Goal: Complete application form: Complete application form

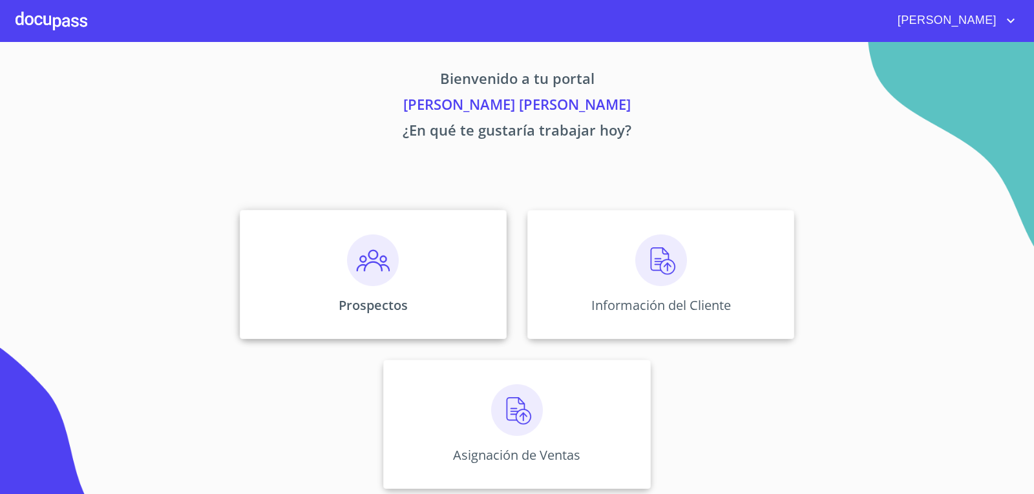
click at [412, 278] on div "Prospectos" at bounding box center [373, 274] width 267 height 129
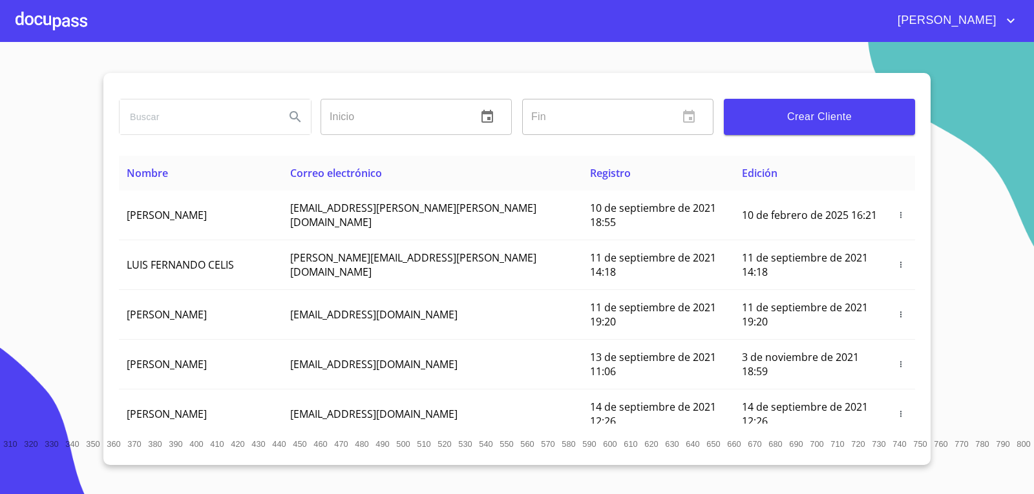
click at [829, 109] on span "Crear Cliente" at bounding box center [819, 117] width 171 height 18
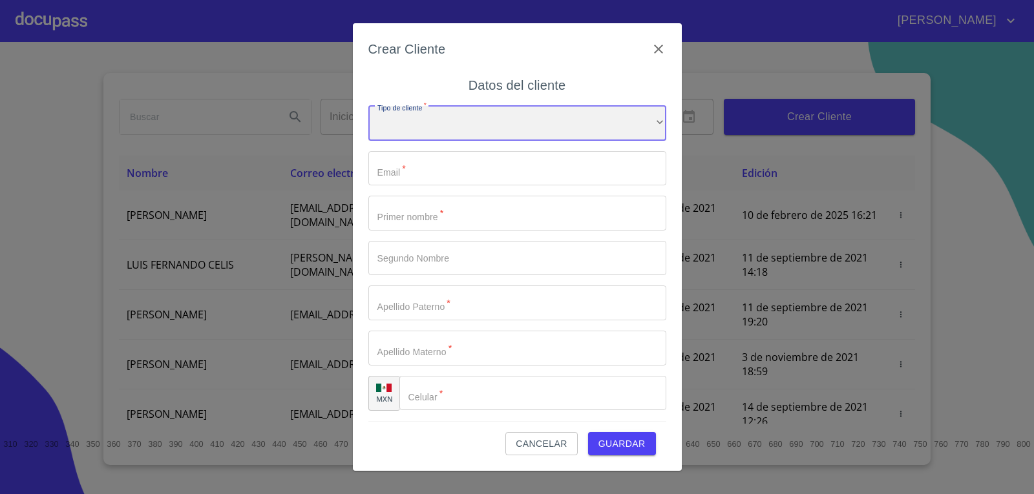
click at [527, 132] on div "​" at bounding box center [517, 123] width 298 height 35
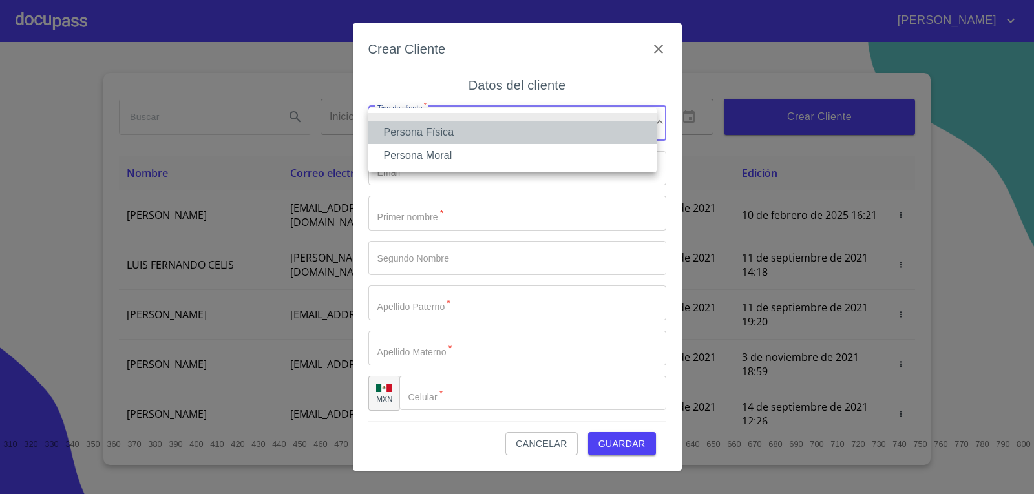
click at [527, 134] on li "Persona Física" at bounding box center [512, 132] width 288 height 23
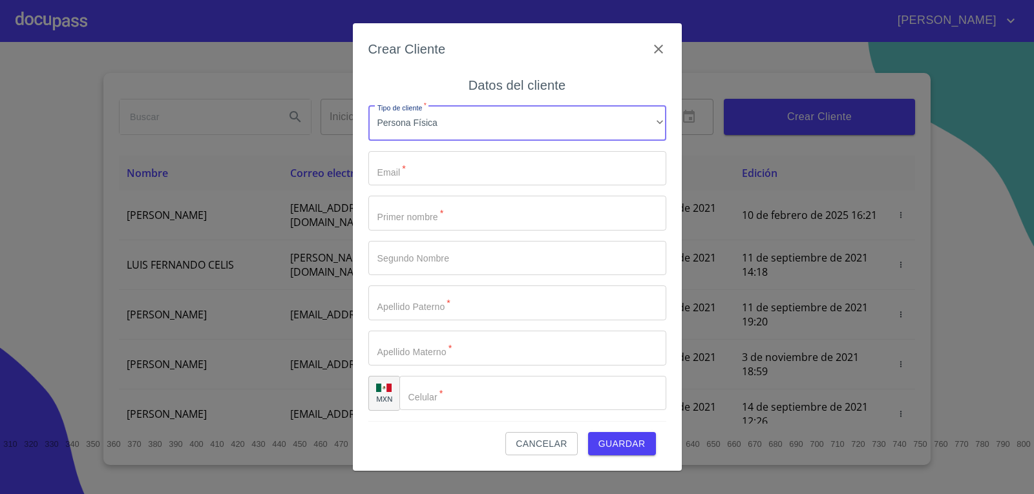
click at [519, 162] on input "Tipo de cliente   *" at bounding box center [517, 168] width 298 height 35
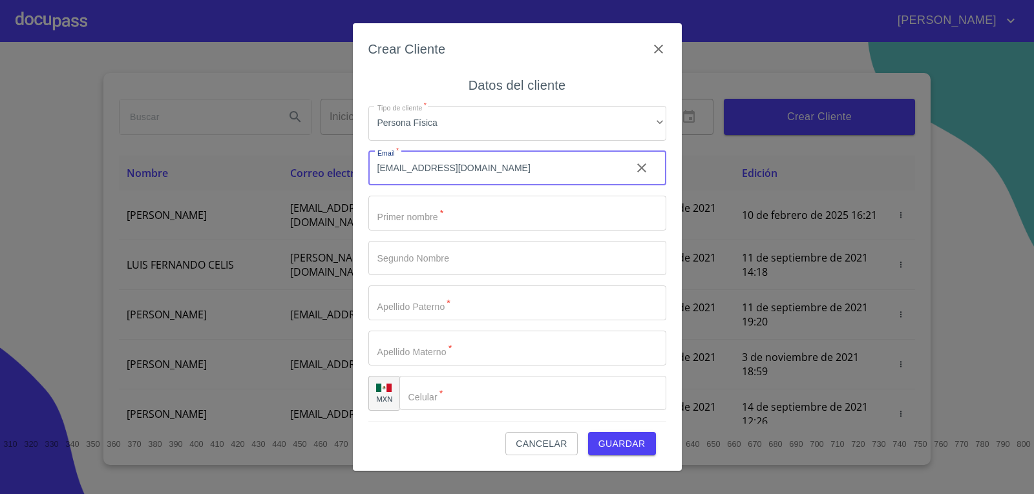
type input "lizethceciliagollas2@gmail.com"
click at [605, 223] on input "Tipo de cliente   *" at bounding box center [517, 213] width 298 height 35
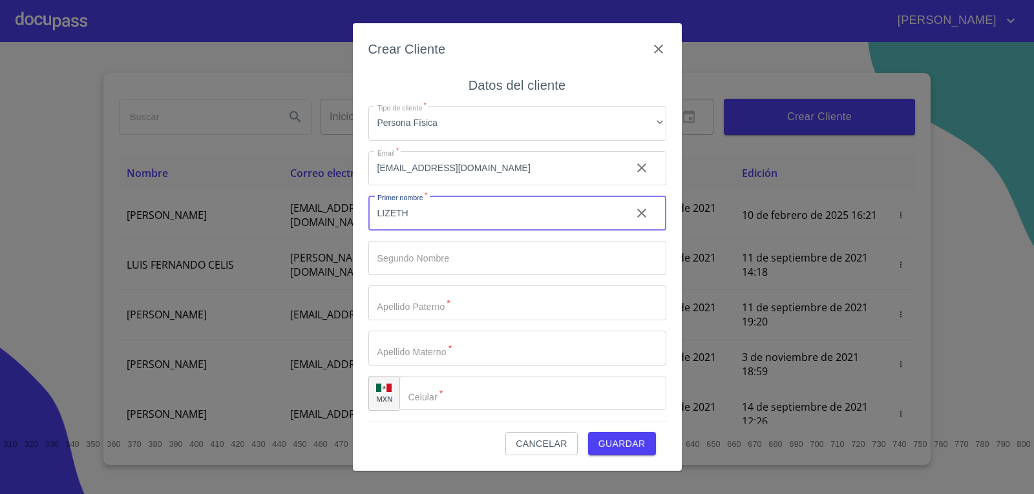
type input "LIZETH"
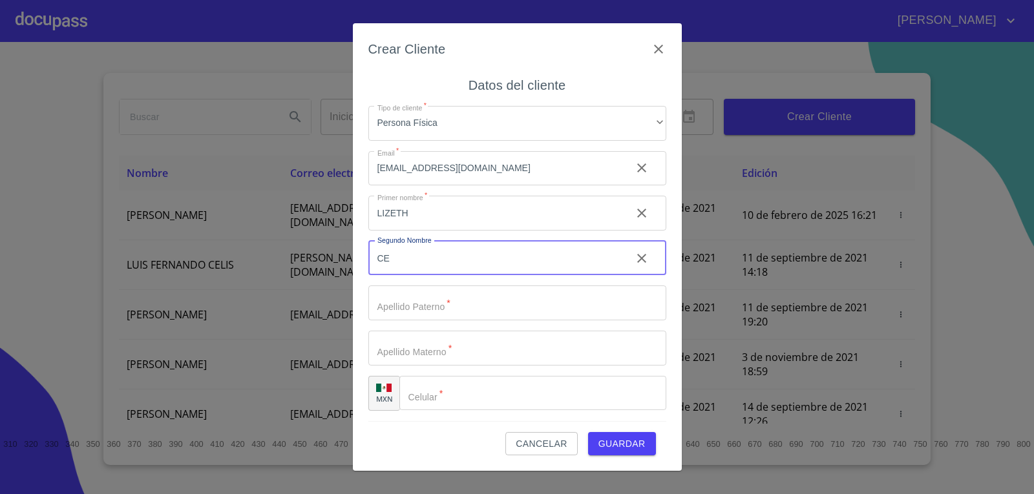
type input "C"
type input "[PERSON_NAME]"
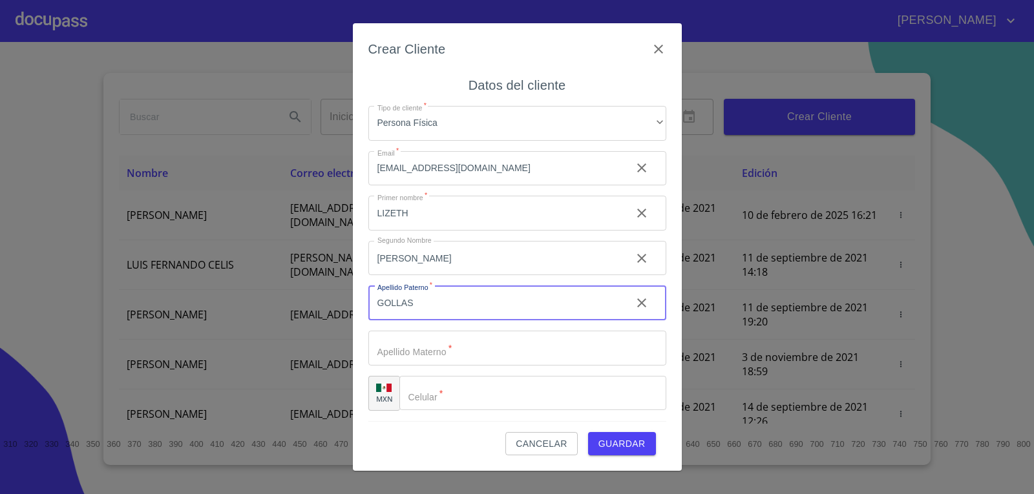
type input "GOLLAS"
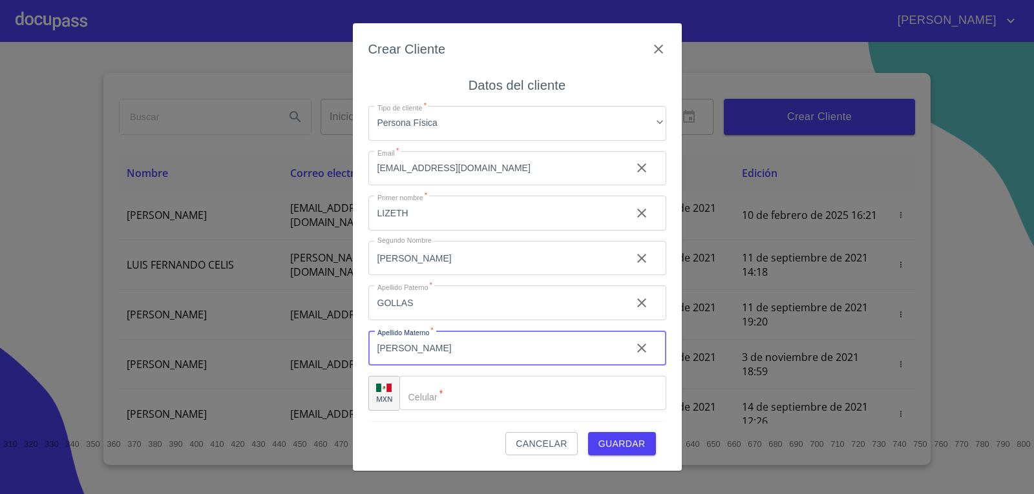
type input "[PERSON_NAME]"
type input "[PHONE_NUMBER]"
click at [629, 439] on span "Guardar" at bounding box center [621, 444] width 47 height 16
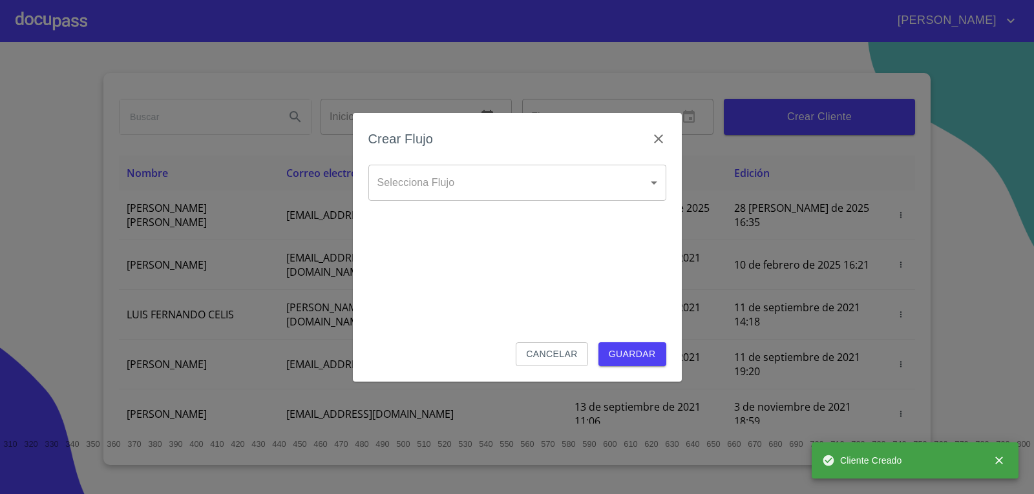
click at [526, 180] on body "RENATO YASIEL Inicio ​ Fin ​ Crear Cliente Nombre Correo electrónico Registro E…" at bounding box center [517, 247] width 1034 height 494
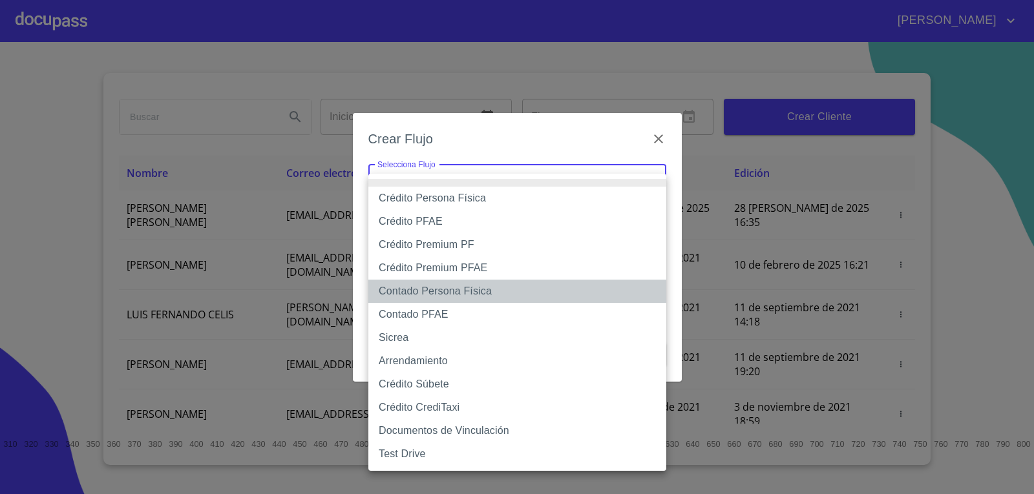
click at [469, 296] on li "Contado Persona Física" at bounding box center [517, 291] width 298 height 23
type input "60bf975b0d9865ccc2471536"
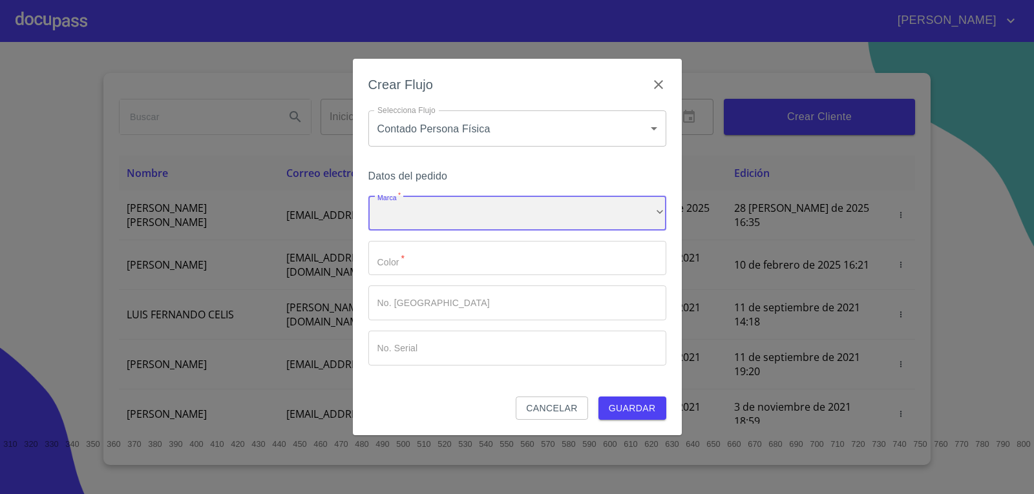
click at [454, 214] on div "​" at bounding box center [517, 213] width 298 height 35
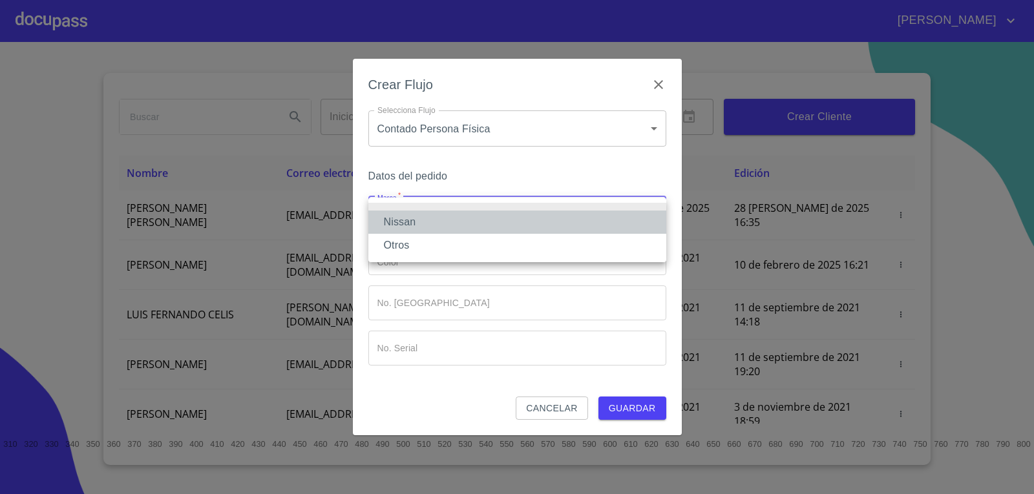
click at [447, 223] on li "Nissan" at bounding box center [517, 222] width 298 height 23
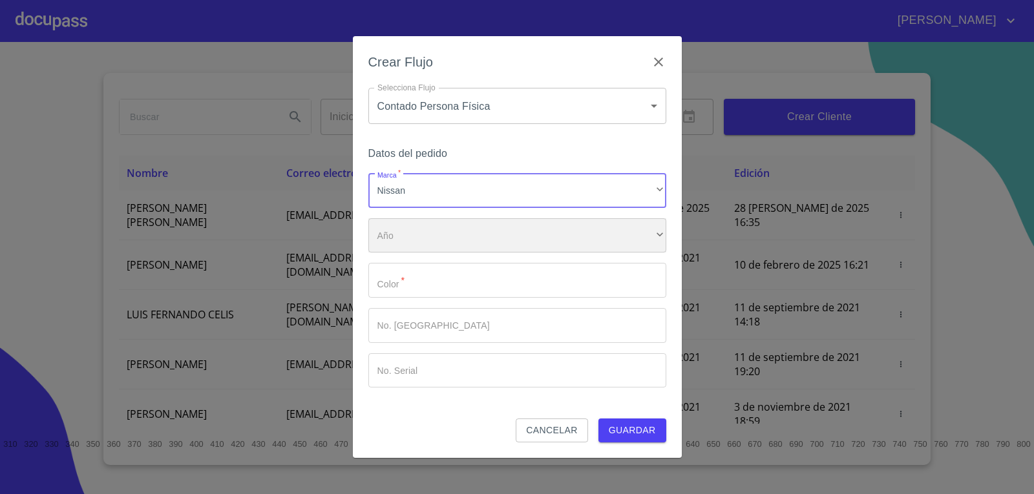
click at [452, 248] on div "​" at bounding box center [517, 235] width 298 height 35
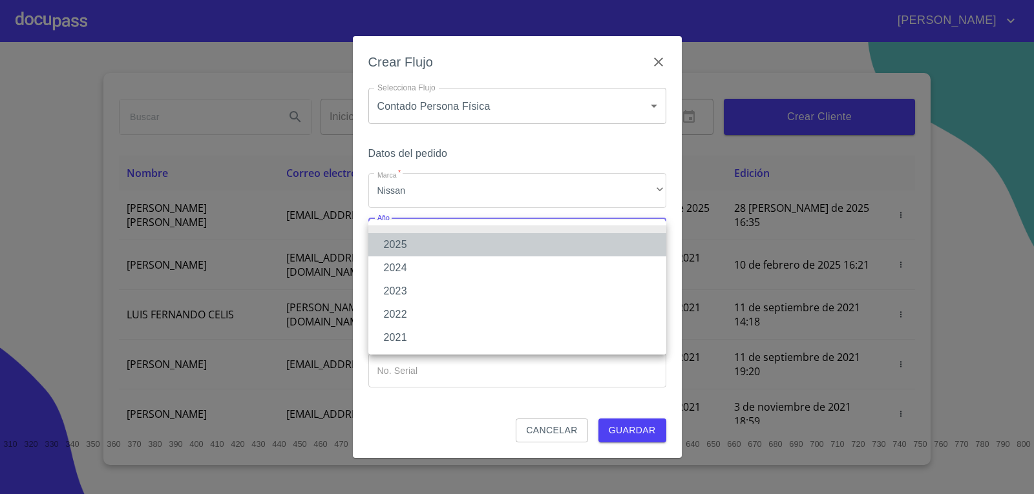
click at [437, 243] on li "2025" at bounding box center [517, 244] width 298 height 23
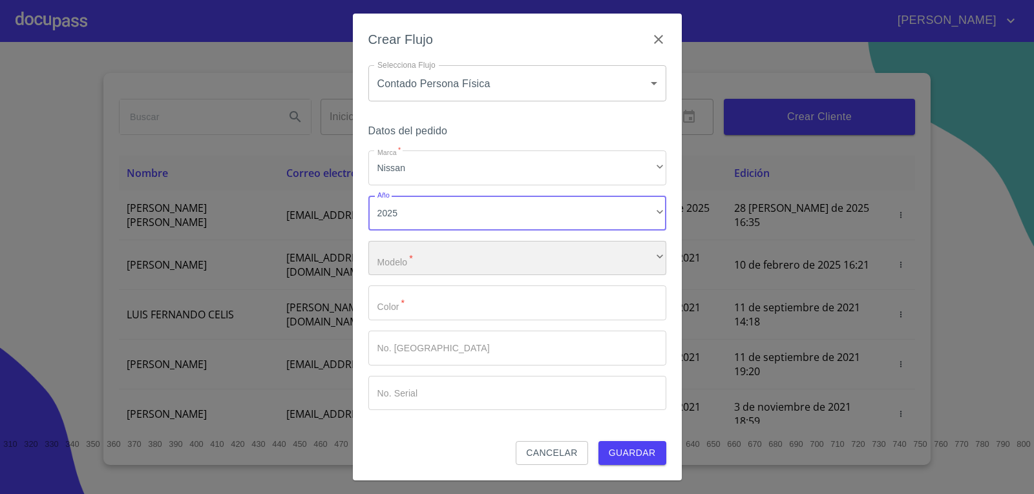
click at [449, 262] on div "​" at bounding box center [517, 258] width 298 height 35
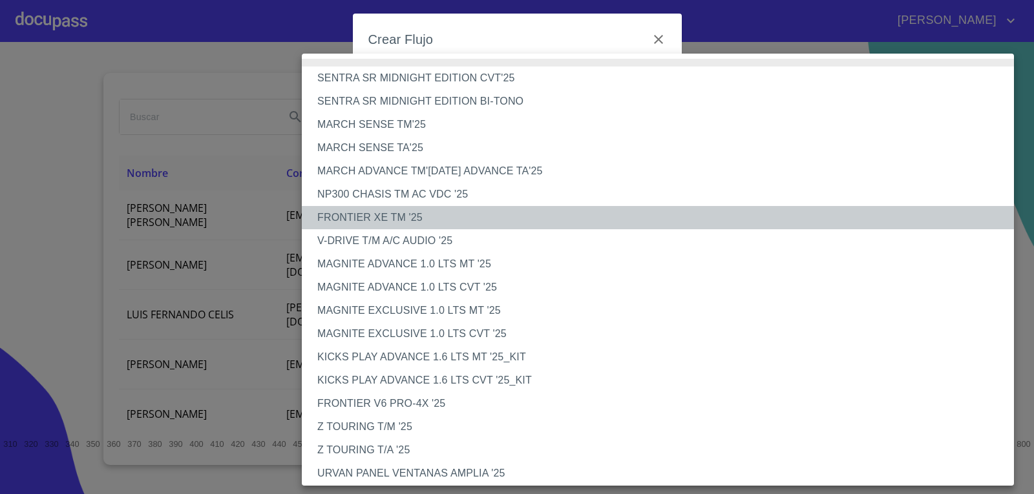
click at [453, 216] on li "FRONTIER XE TM '25" at bounding box center [663, 217] width 722 height 23
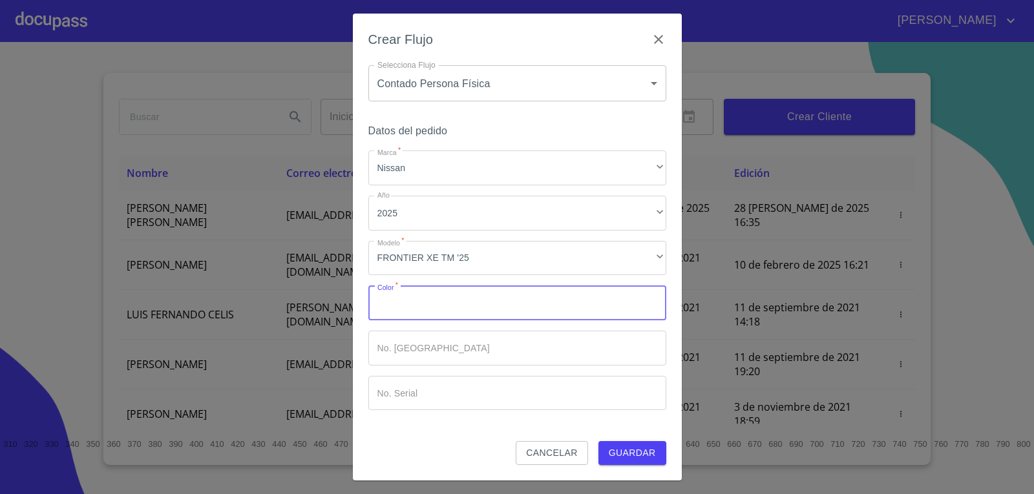
click at [448, 293] on input "Marca   *" at bounding box center [517, 303] width 298 height 35
type input "PLATA"
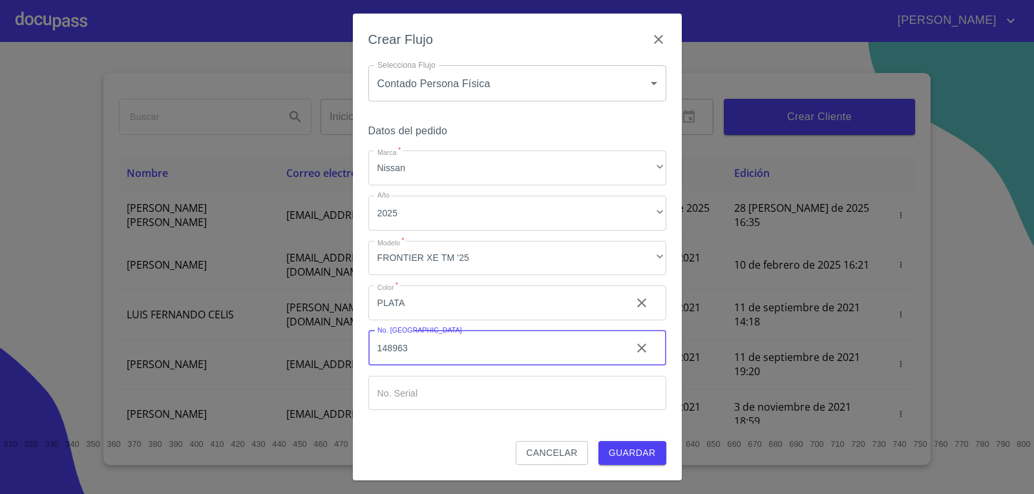
type input "148963"
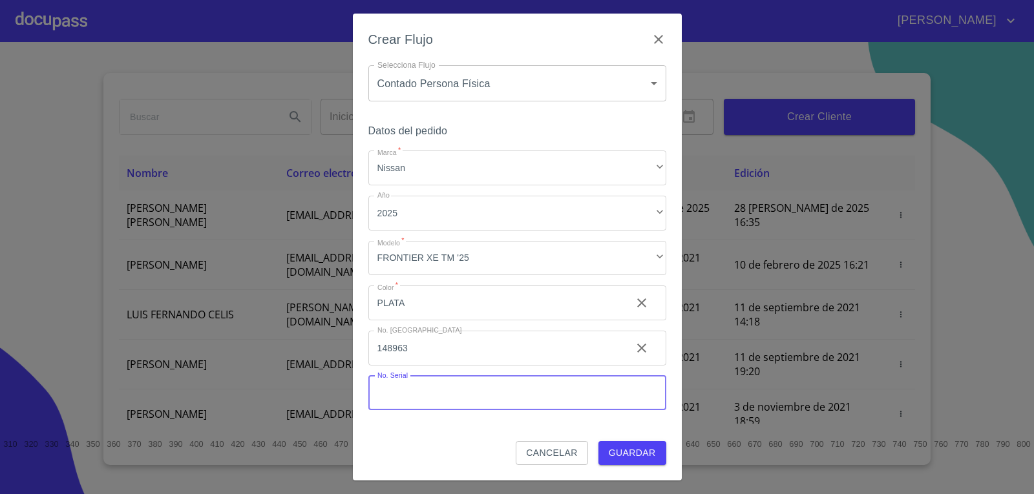
paste input "[US_VEHICLE_IDENTIFICATION_NUMBER]"
type input "[US_VEHICLE_IDENTIFICATION_NUMBER]"
click at [636, 456] on span "Guardar" at bounding box center [631, 453] width 47 height 16
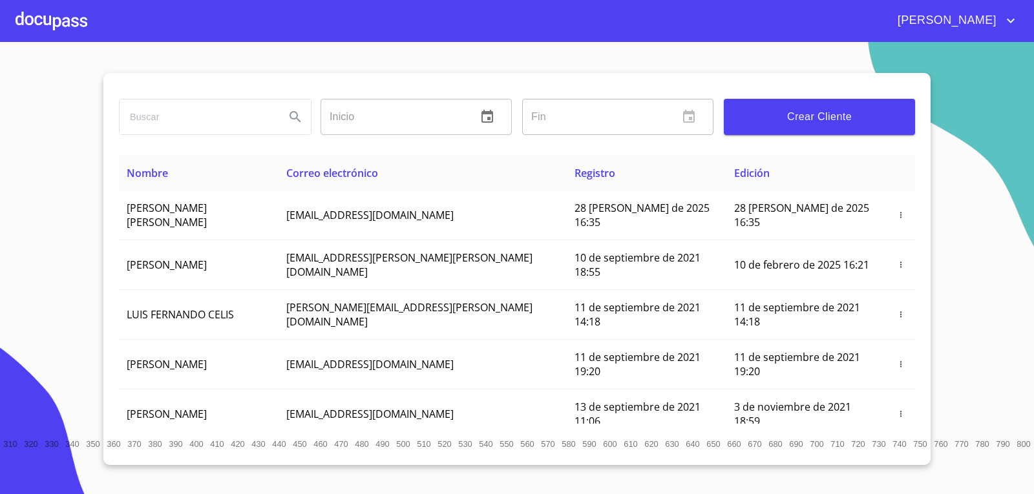
click at [85, 28] on div at bounding box center [52, 20] width 72 height 41
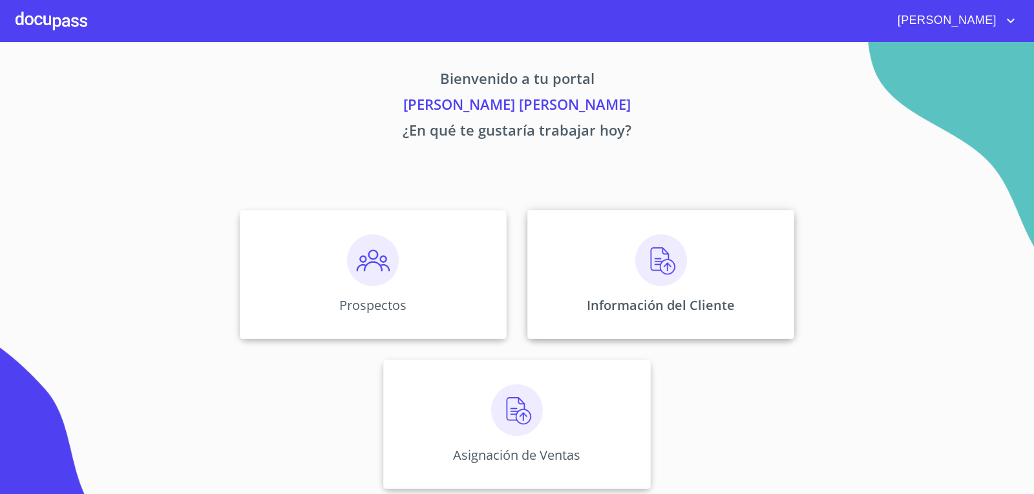
click at [751, 264] on div "Información del Cliente" at bounding box center [660, 274] width 267 height 129
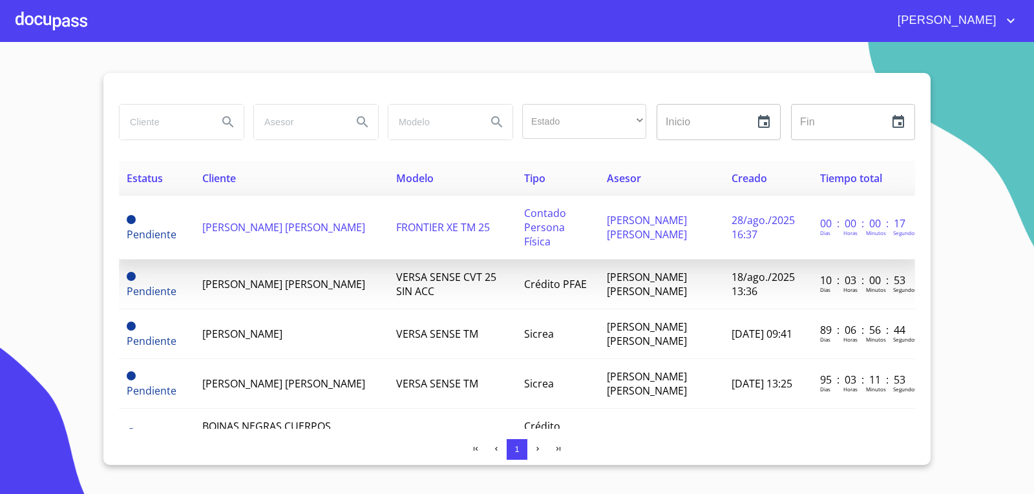
click at [280, 232] on td "[PERSON_NAME]" at bounding box center [290, 228] width 193 height 64
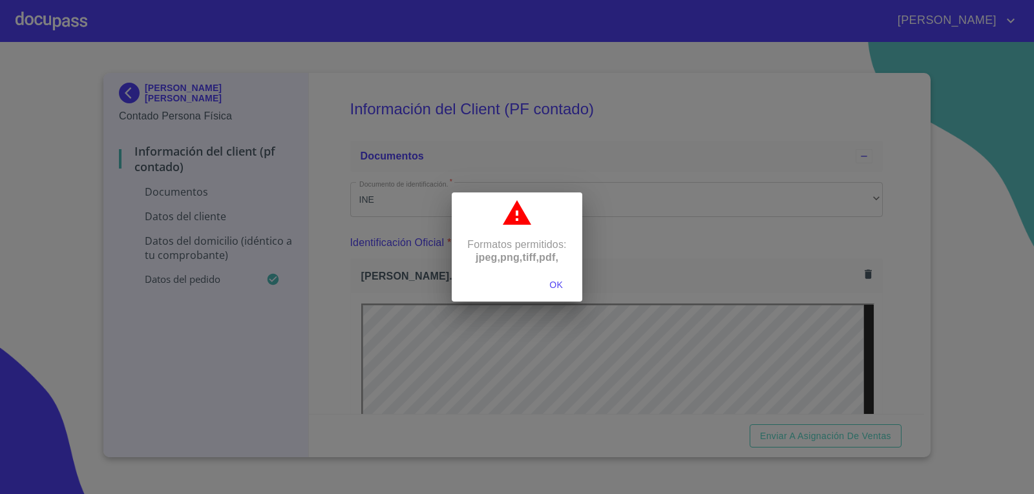
click at [554, 287] on span "OK" at bounding box center [556, 285] width 31 height 16
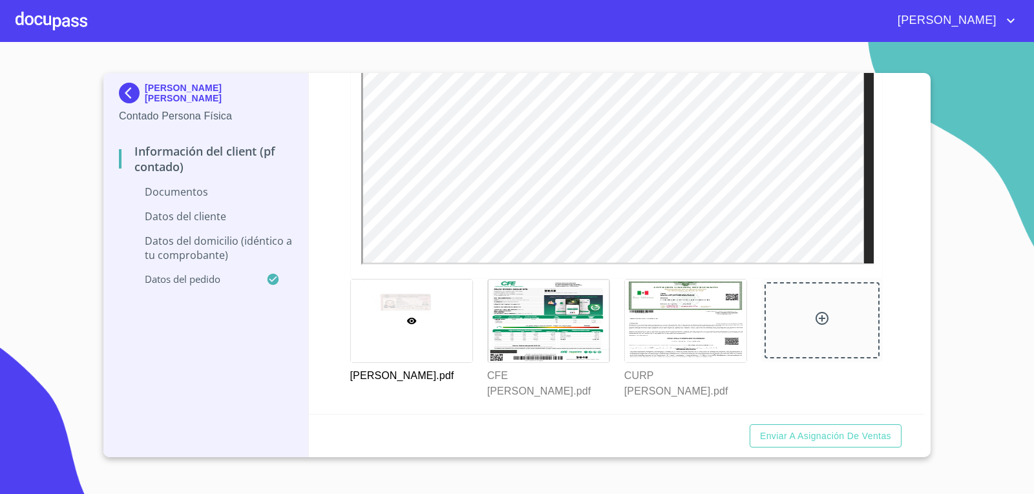
scroll to position [581, 0]
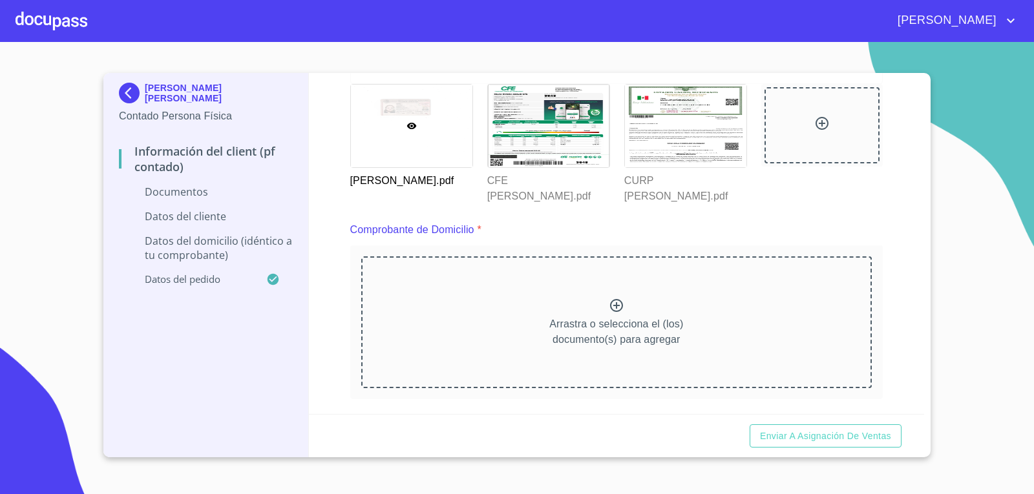
click at [556, 298] on div "Arrastra o selecciona el (los) documento(s) para agregar" at bounding box center [616, 322] width 511 height 132
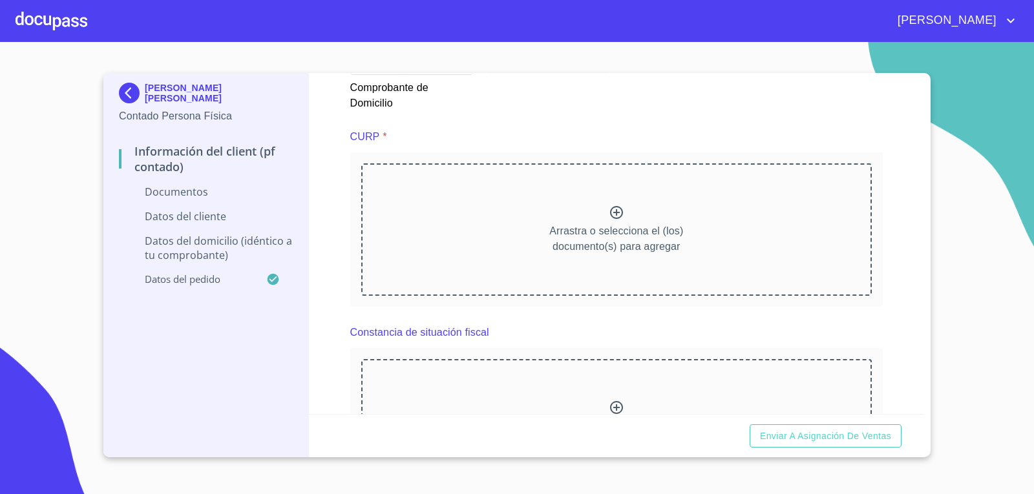
scroll to position [1357, 0]
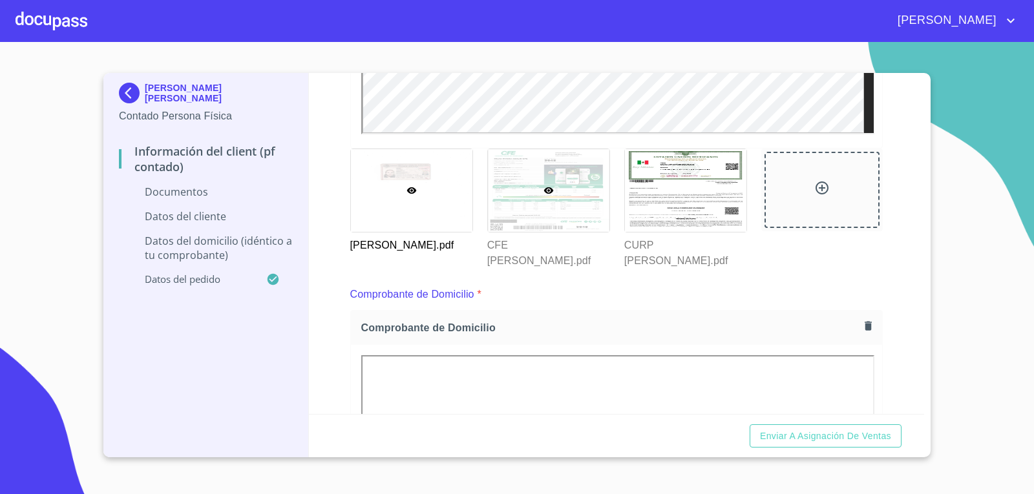
click at [558, 213] on div at bounding box center [548, 190] width 121 height 83
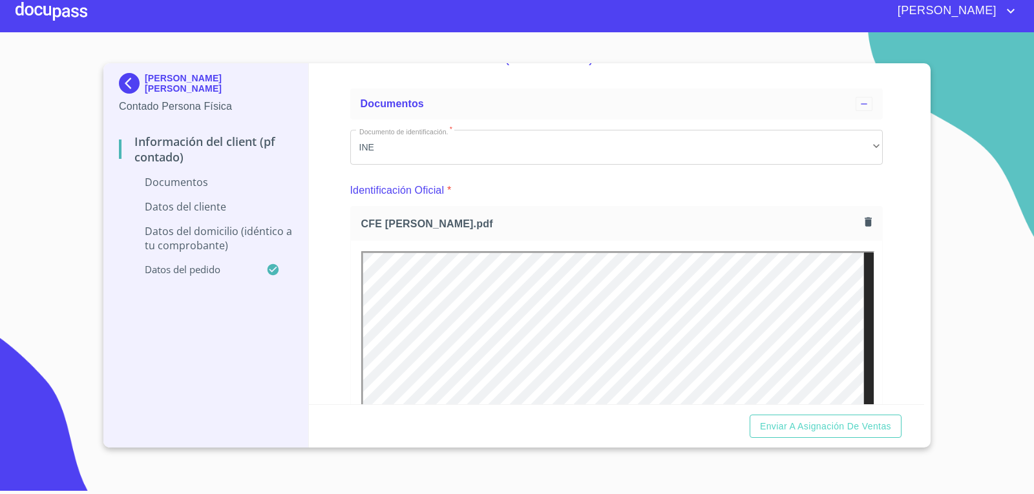
scroll to position [65, 0]
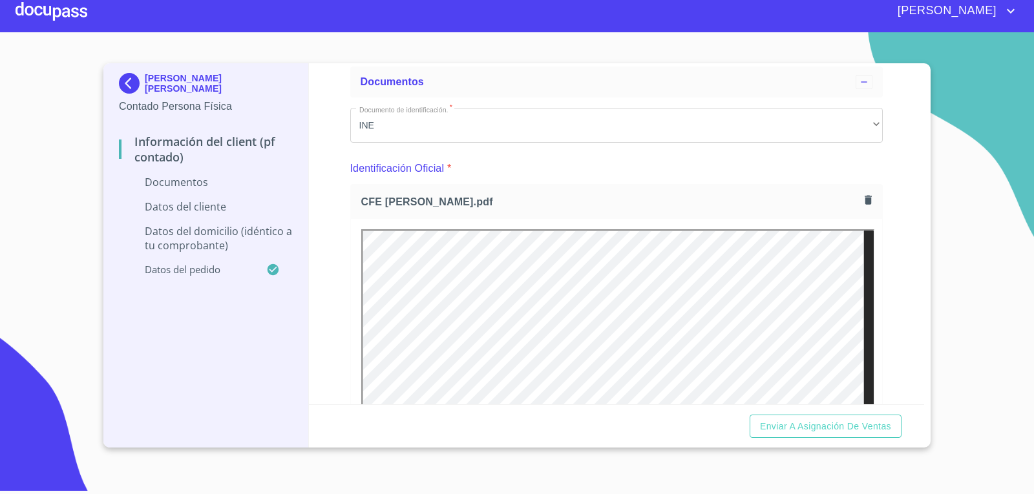
click at [864, 202] on icon "button" at bounding box center [867, 199] width 7 height 9
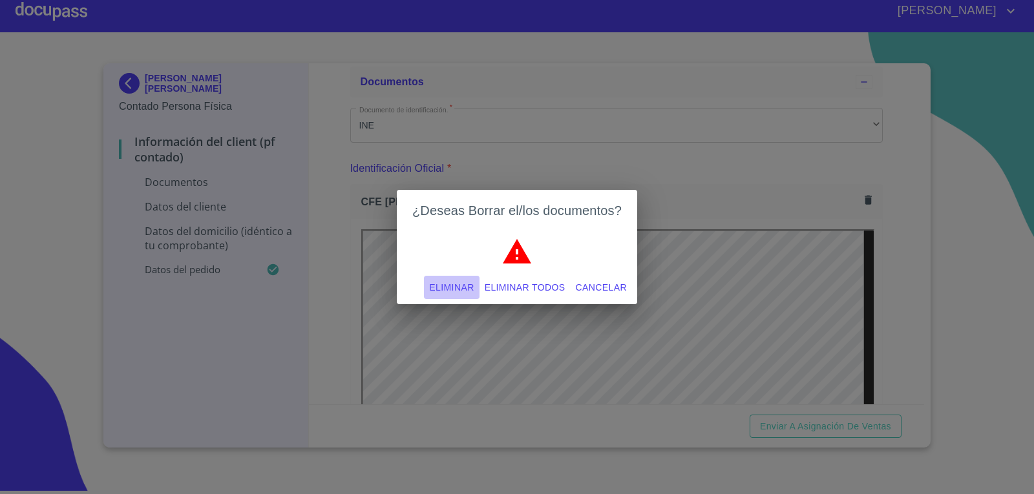
click at [464, 283] on span "Eliminar" at bounding box center [451, 288] width 45 height 16
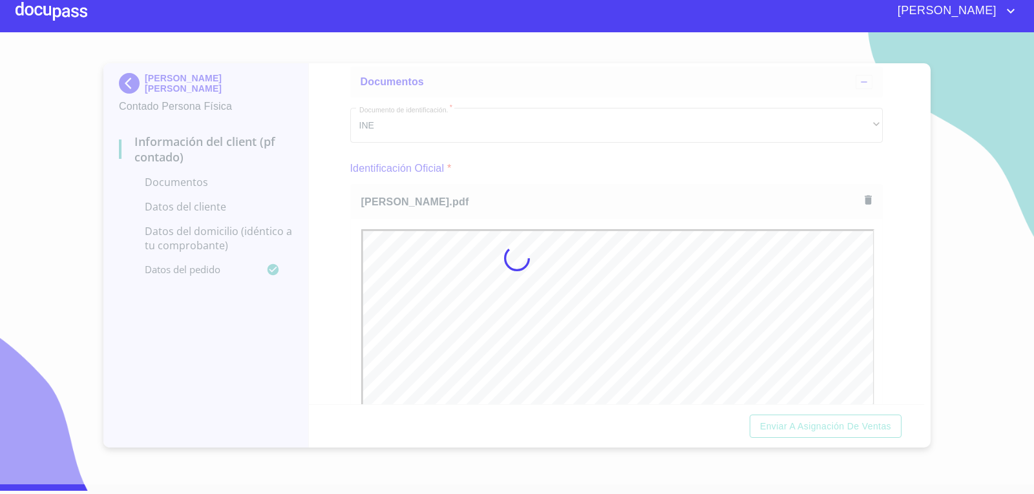
scroll to position [0, 0]
click at [780, 285] on div at bounding box center [517, 258] width 1034 height 452
click at [745, 289] on div at bounding box center [517, 258] width 1034 height 452
click at [746, 289] on div at bounding box center [517, 258] width 1034 height 452
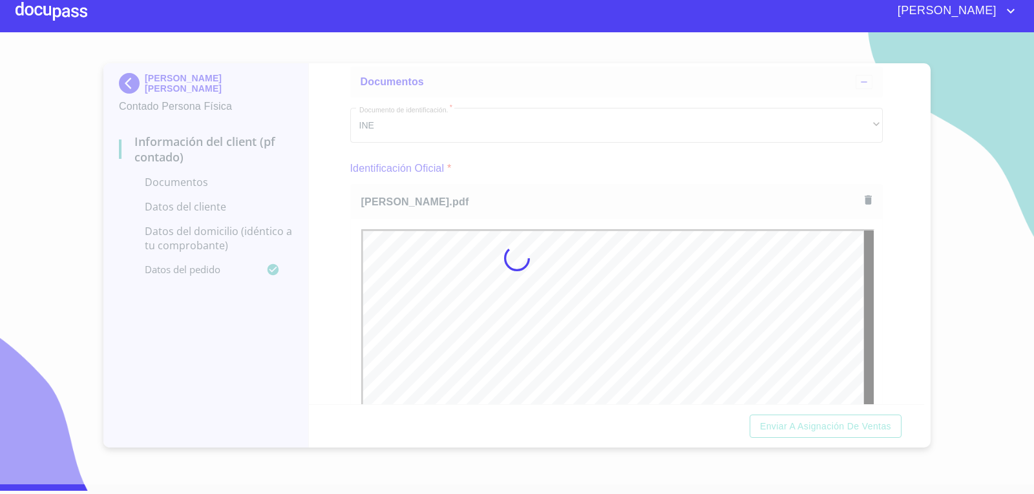
click at [746, 289] on div at bounding box center [517, 258] width 1034 height 452
drag, startPoint x: 746, startPoint y: 289, endPoint x: 754, endPoint y: 286, distance: 9.0
click at [754, 286] on div at bounding box center [517, 258] width 1034 height 452
drag, startPoint x: 1033, startPoint y: 194, endPoint x: 793, endPoint y: 152, distance: 243.8
click at [793, 152] on div at bounding box center [517, 258] width 1034 height 452
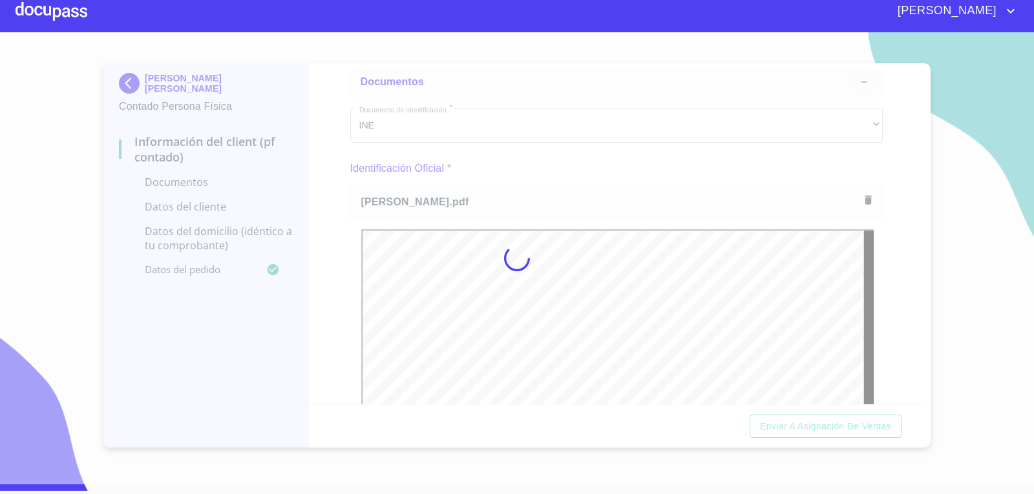
click at [793, 152] on div at bounding box center [517, 258] width 1034 height 452
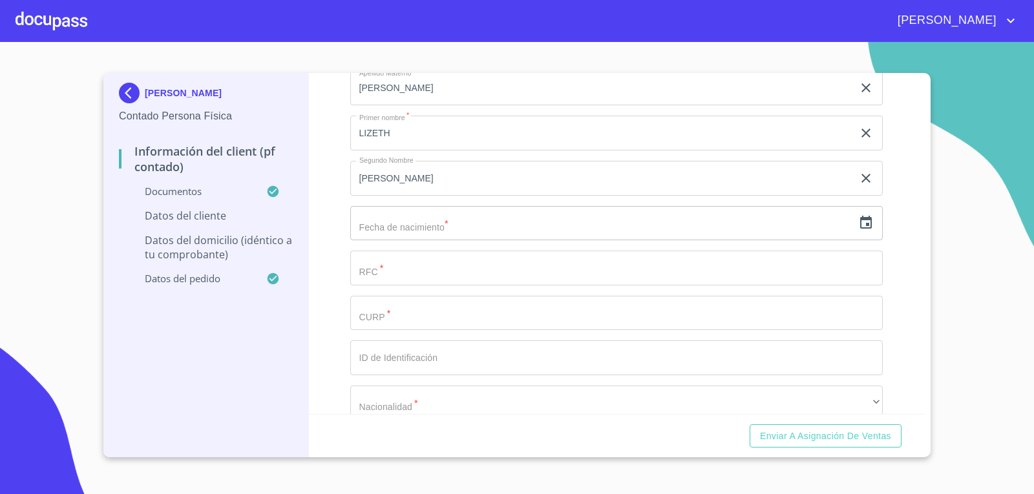
scroll to position [2455, 0]
click at [426, 265] on input "text" at bounding box center [601, 265] width 503 height 35
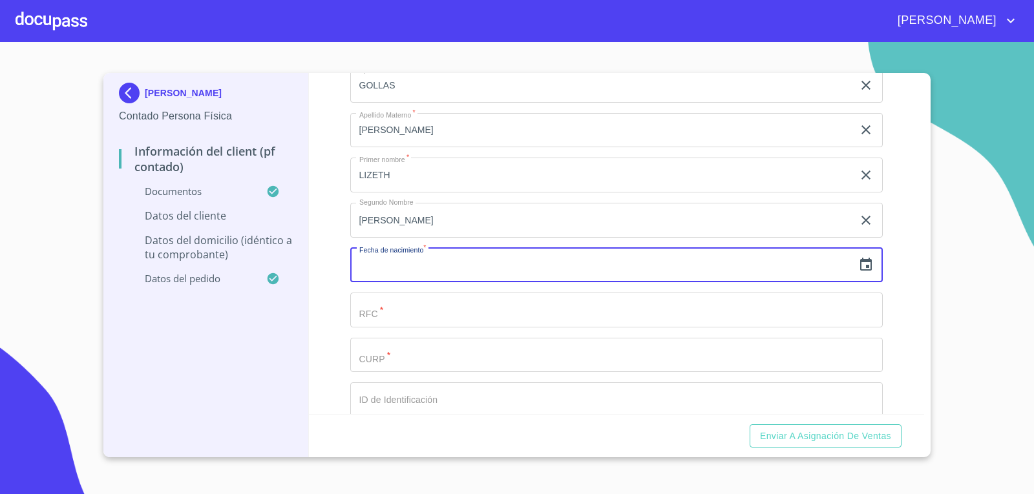
click at [849, 256] on div "​" at bounding box center [616, 265] width 533 height 35
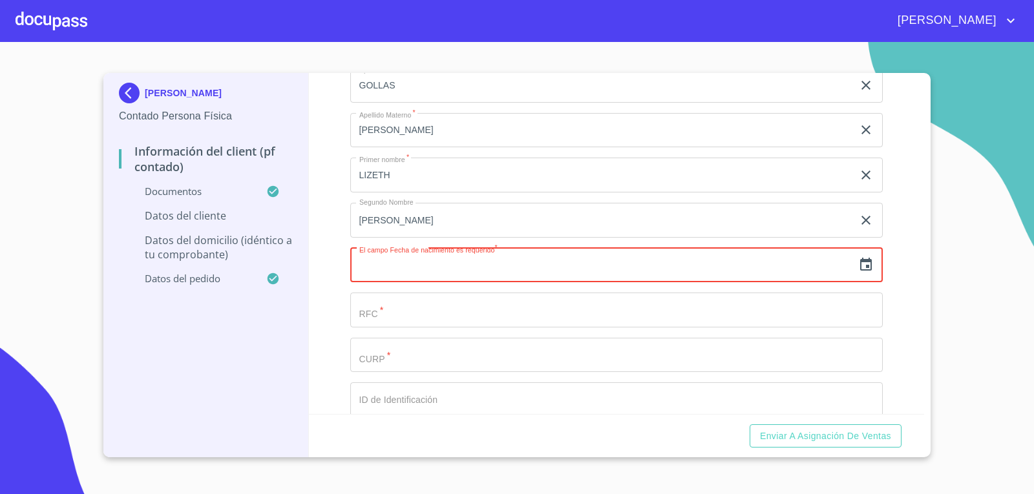
click at [859, 269] on icon "button" at bounding box center [866, 265] width 16 height 16
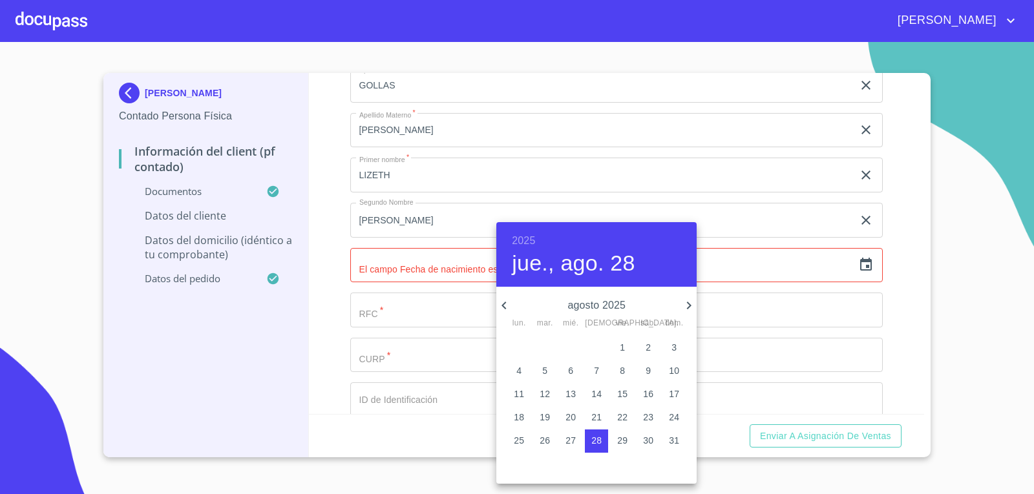
click at [504, 295] on div "[DATE] lun. mar. mié. jue. vie. sáb. dom." at bounding box center [596, 312] width 200 height 34
click at [507, 304] on icon "button" at bounding box center [504, 306] width 16 height 16
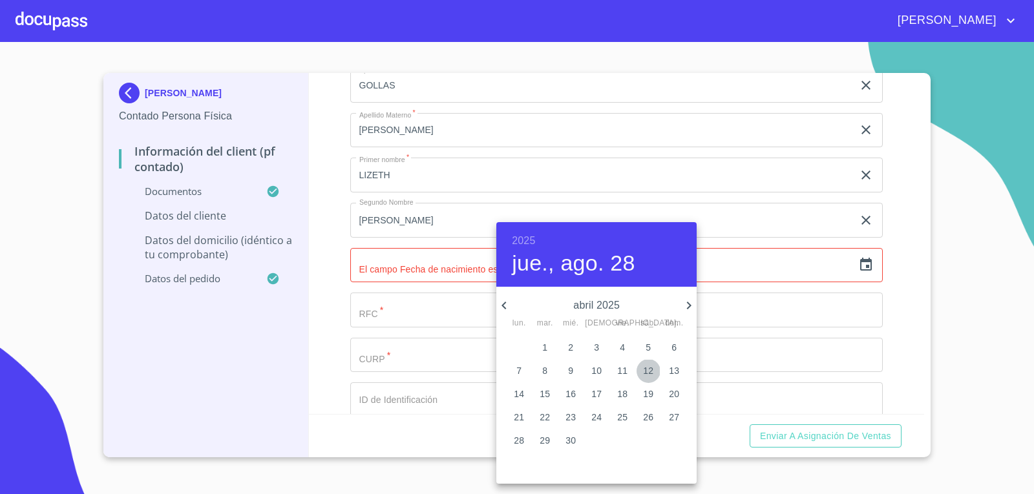
click at [646, 375] on p "12" at bounding box center [648, 370] width 10 height 13
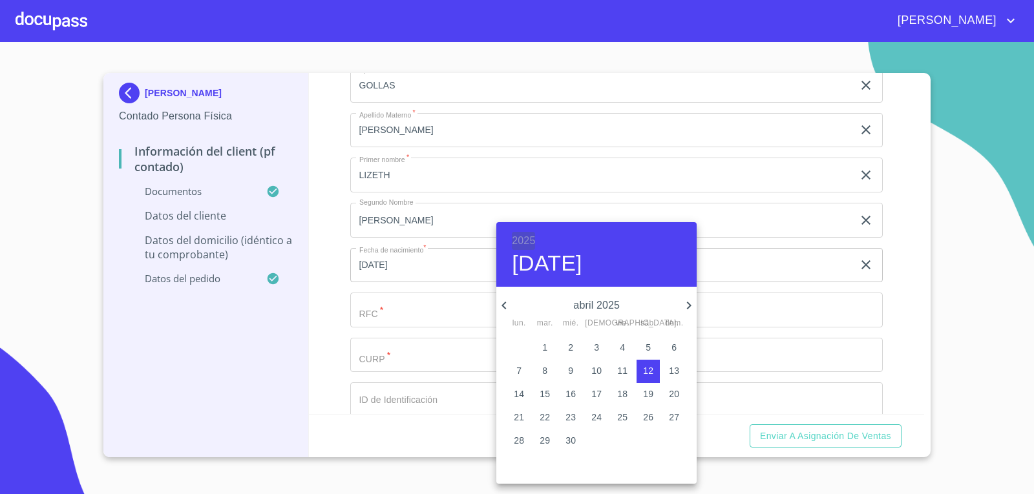
click at [515, 236] on h6 "2025" at bounding box center [523, 241] width 23 height 18
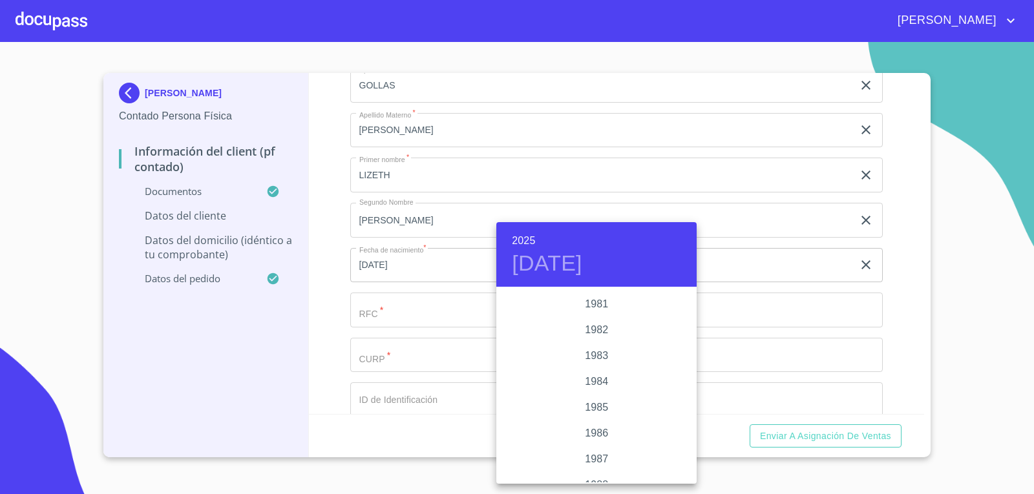
scroll to position [1408, 0]
click at [596, 340] on div "1981" at bounding box center [596, 341] width 200 height 26
type input "12 de abr. de 1981"
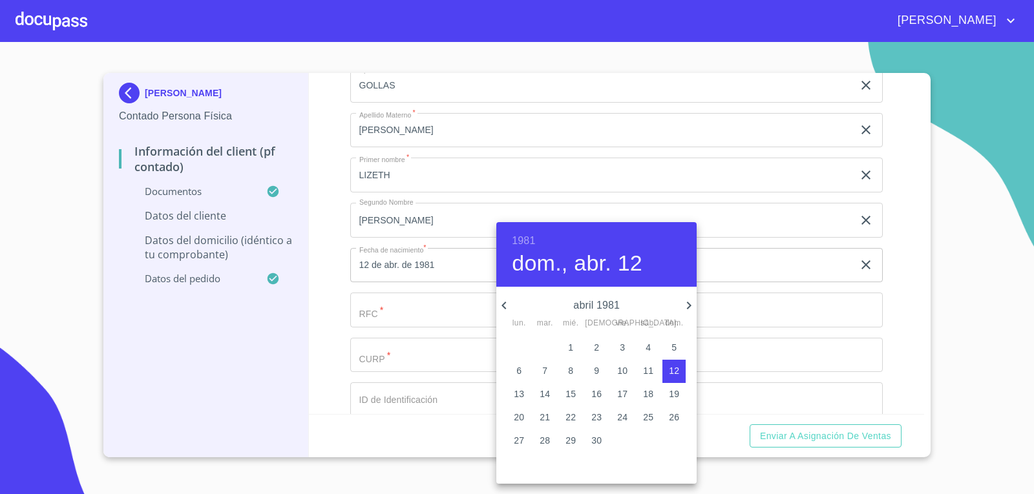
click at [421, 307] on div at bounding box center [517, 247] width 1034 height 494
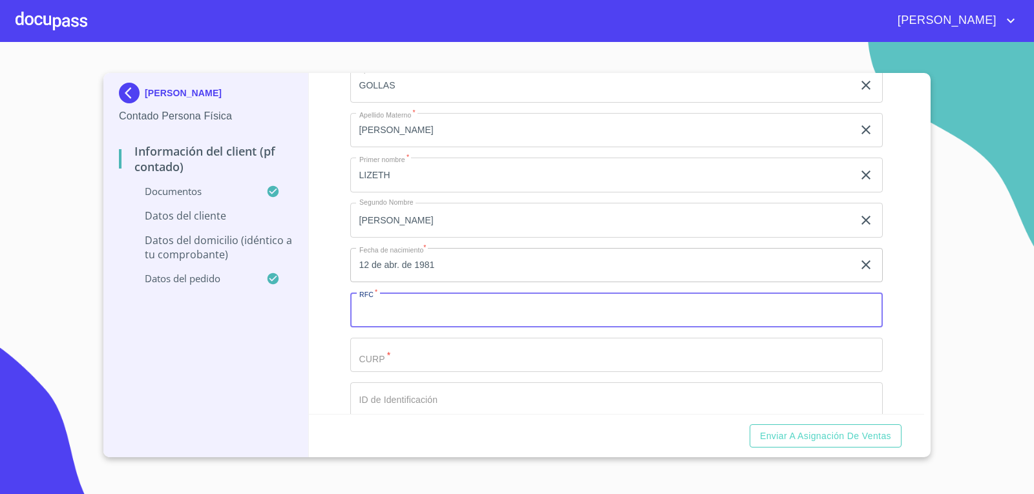
click at [421, 307] on input "Documento de identificación.   *" at bounding box center [616, 310] width 533 height 35
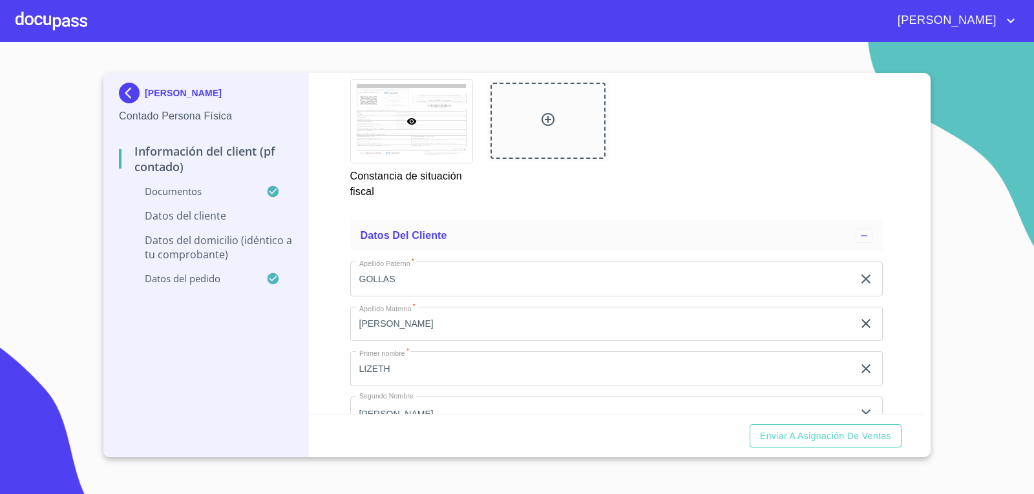
scroll to position [2455, 0]
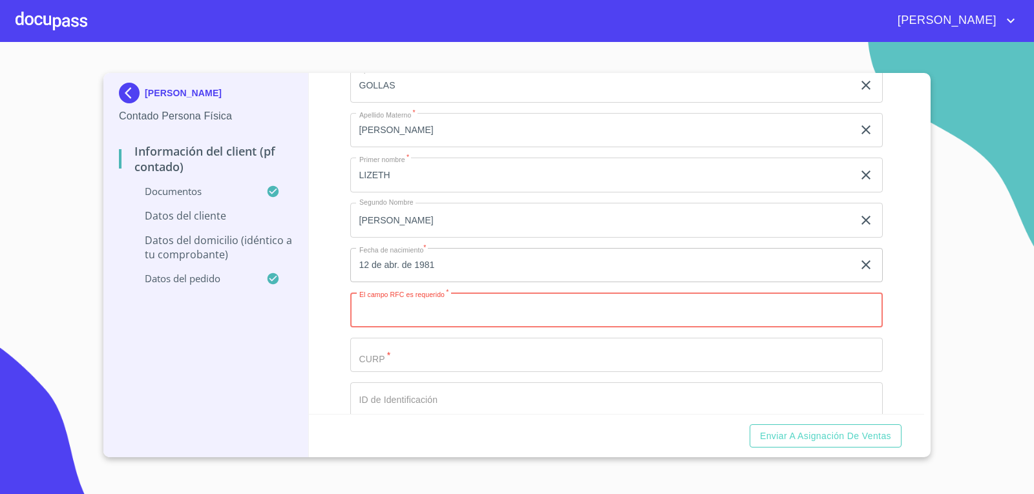
paste input "GOGL810412C76"
type input "GOGL810412C76"
click at [464, 357] on input "Documento de identificación.   *" at bounding box center [616, 355] width 533 height 35
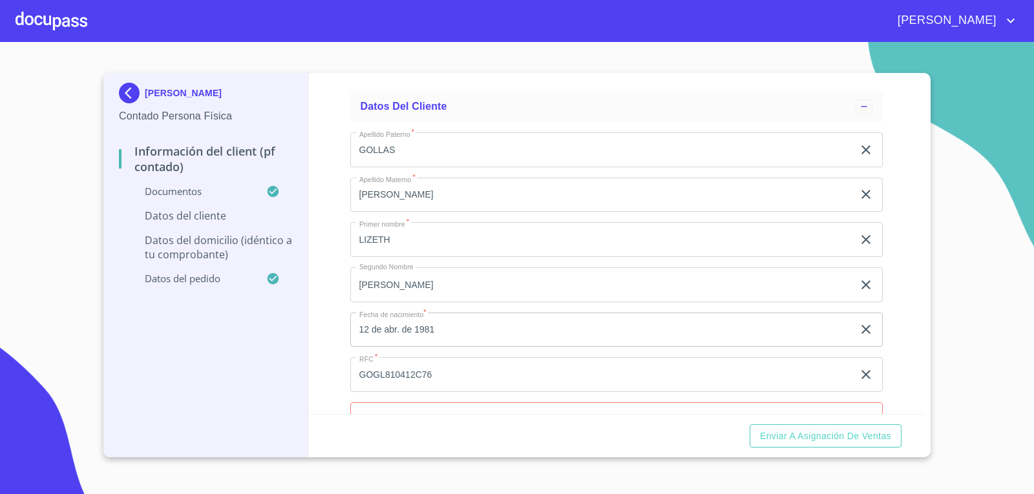
scroll to position [2584, 0]
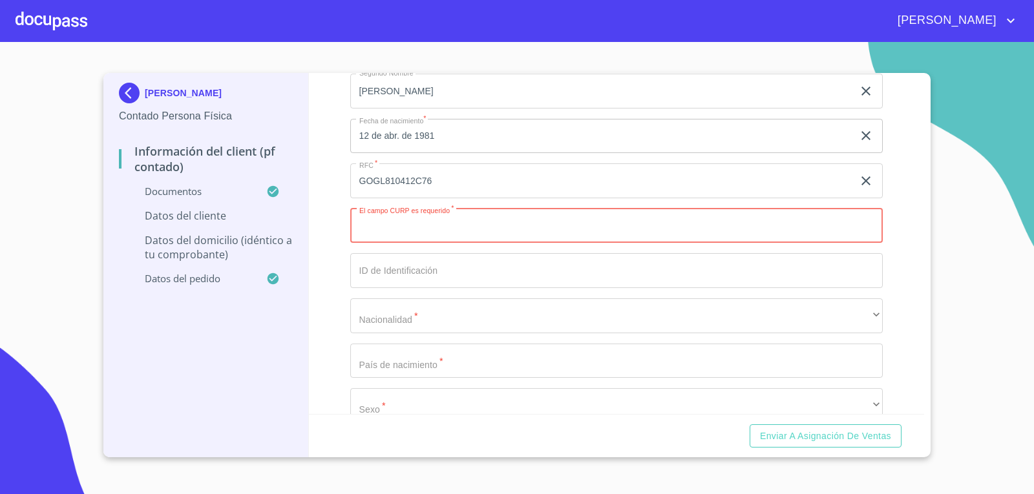
paste input "GOGL810412MJCLNZ03"
type input "GOGL810412MJCLNZ03"
click at [393, 276] on input "Documento de identificación.   *" at bounding box center [616, 270] width 533 height 35
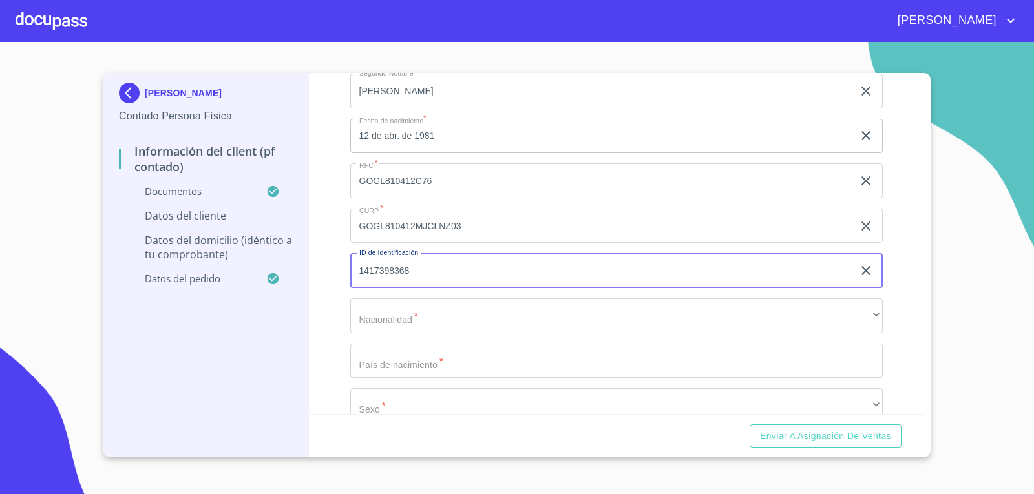
type input "1417398368"
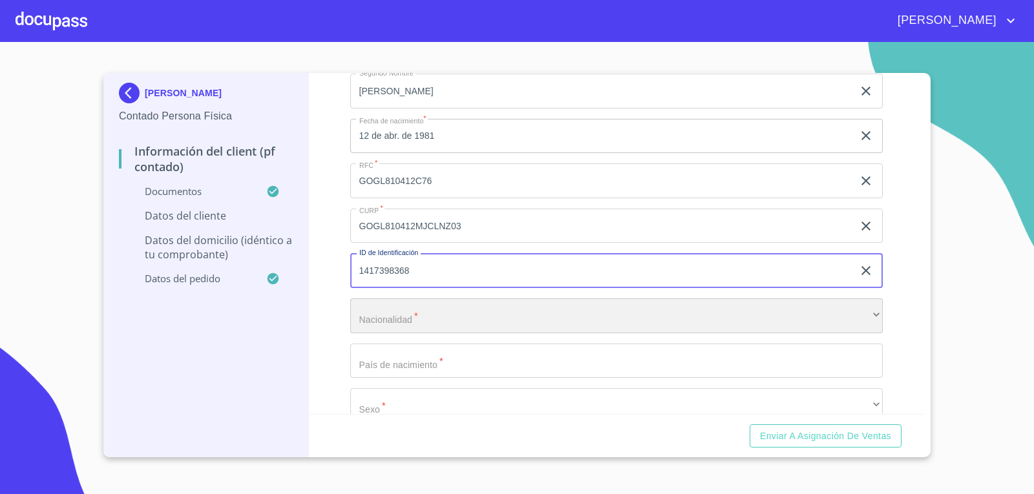
click at [463, 306] on div "​" at bounding box center [616, 315] width 533 height 35
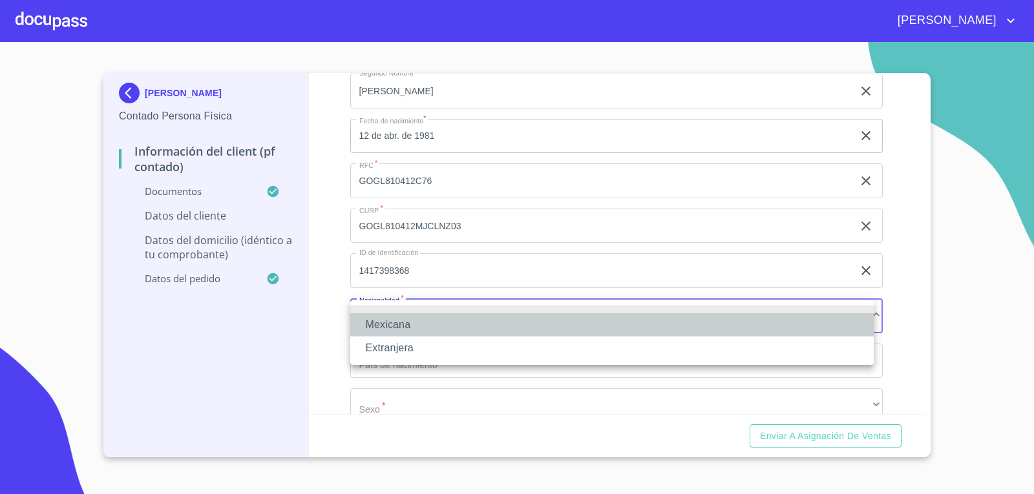
click at [439, 334] on li "Mexicana" at bounding box center [611, 324] width 523 height 23
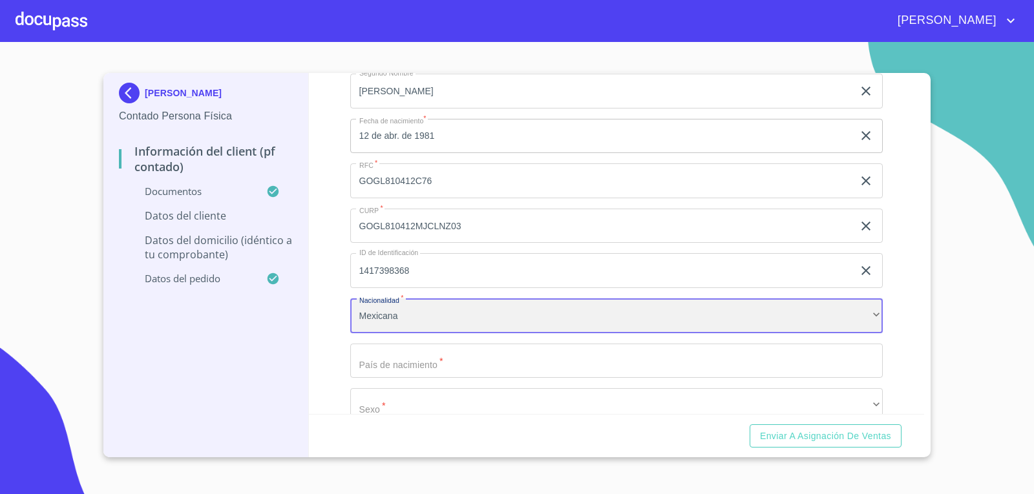
scroll to position [2648, 0]
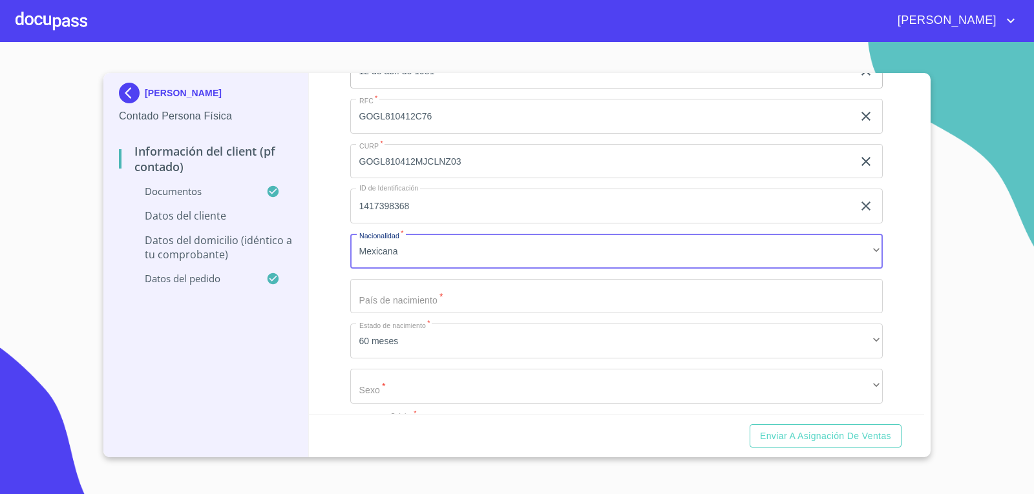
click at [419, 302] on input "Documento de identificación.   *" at bounding box center [616, 296] width 533 height 35
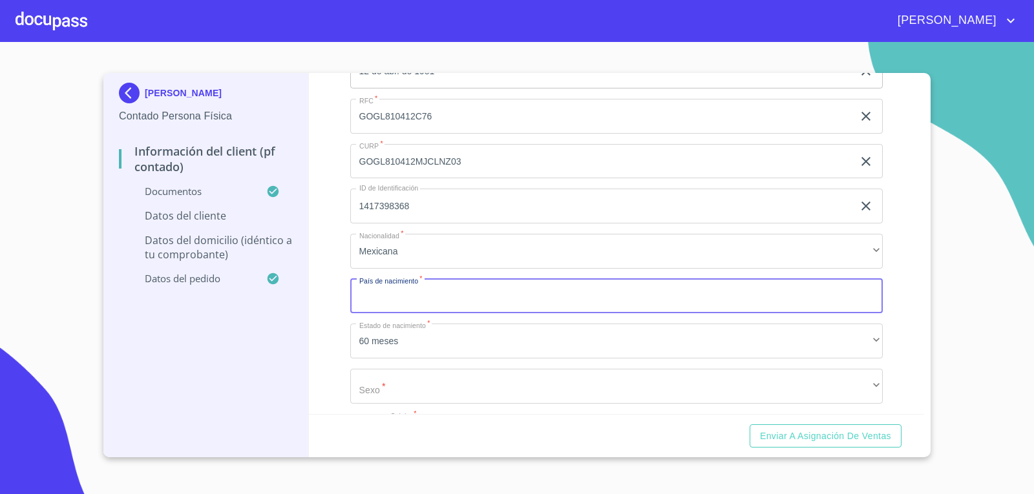
click at [419, 302] on input "Documento de identificación.   *" at bounding box center [616, 296] width 533 height 35
type input "[GEOGRAPHIC_DATA]"
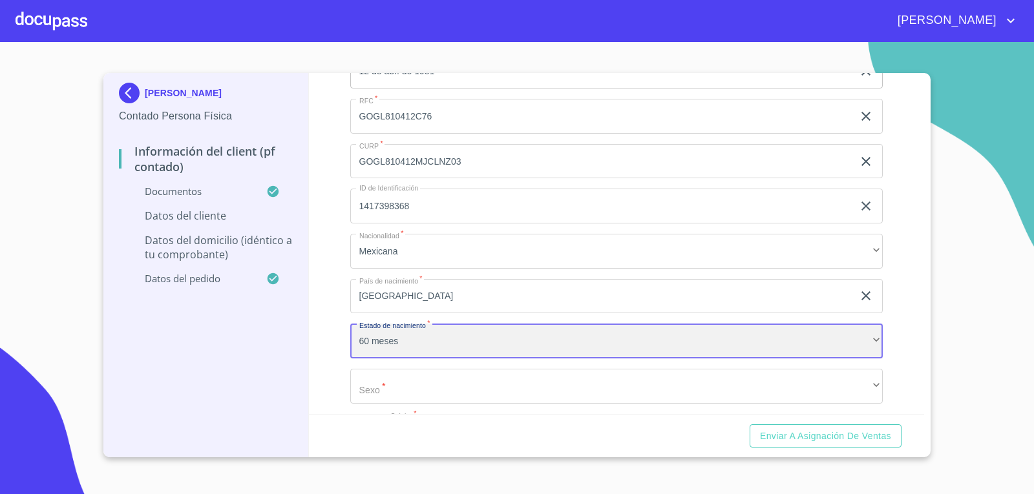
click at [844, 349] on div "60 meses" at bounding box center [616, 341] width 533 height 35
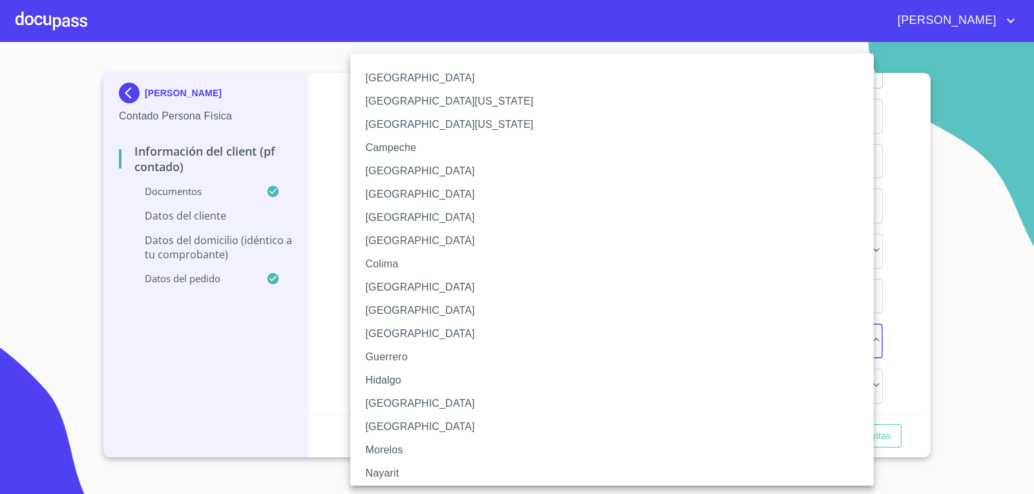
click at [405, 401] on li "[GEOGRAPHIC_DATA]" at bounding box center [616, 403] width 533 height 23
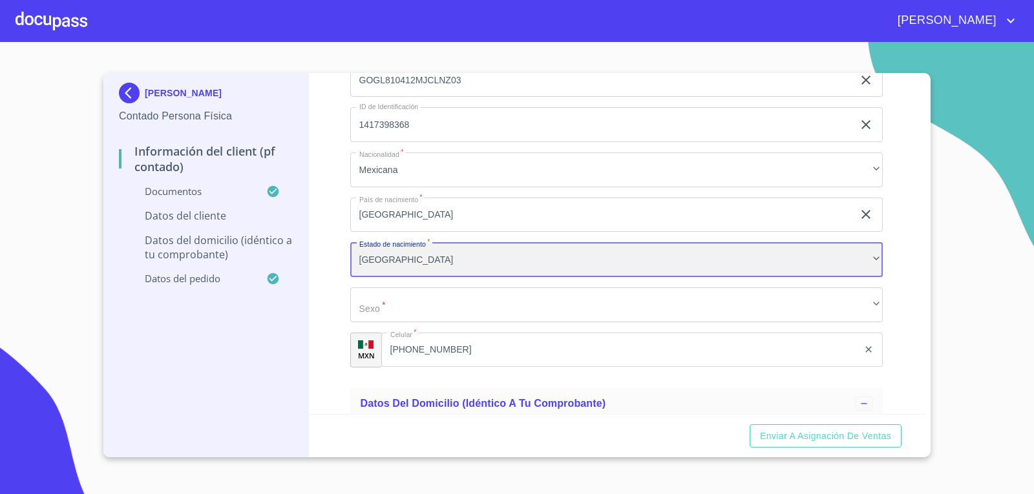
scroll to position [2778, 0]
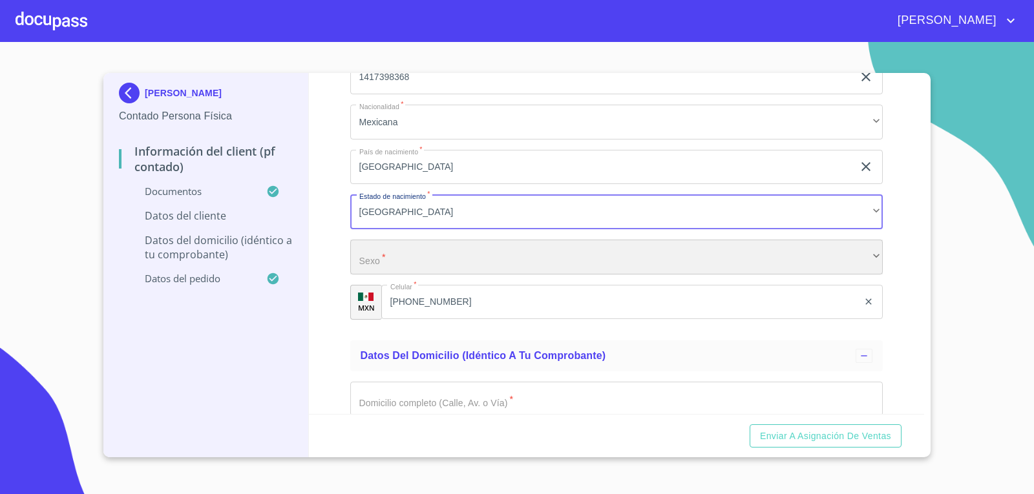
click at [435, 257] on div "​" at bounding box center [616, 257] width 533 height 35
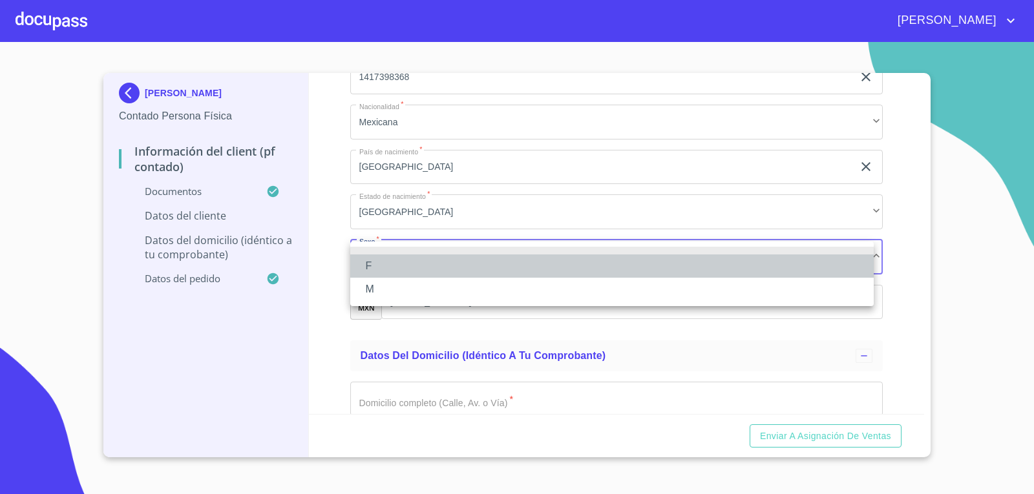
click at [371, 265] on li "F" at bounding box center [611, 266] width 523 height 23
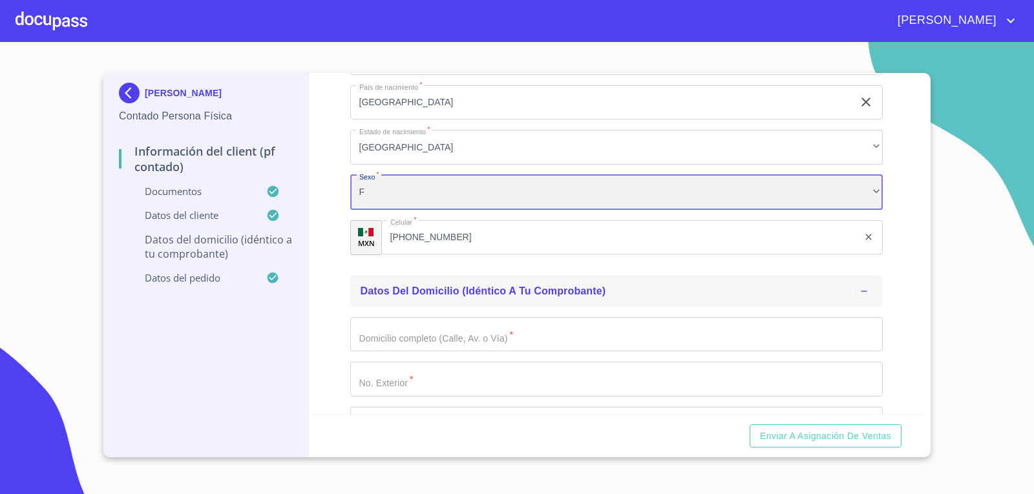
scroll to position [2907, 0]
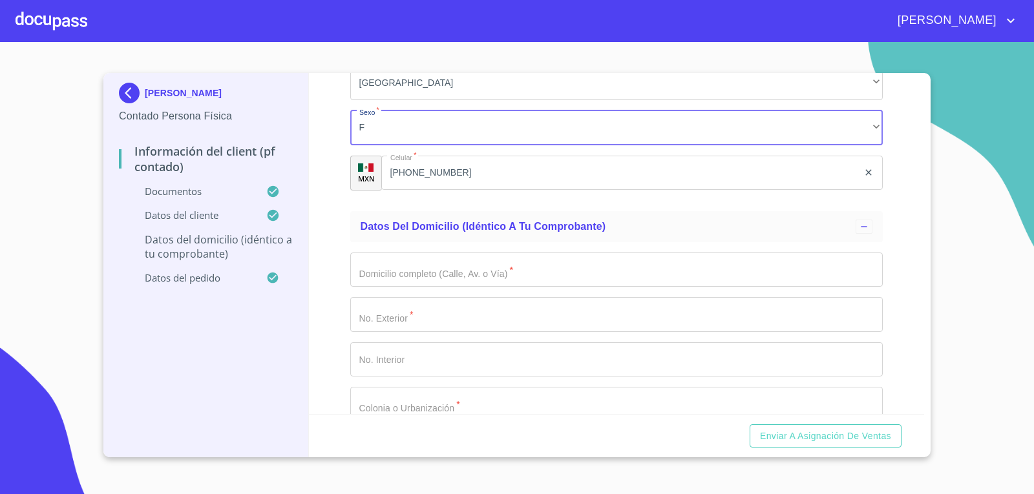
click at [439, 284] on input "Documento de identificación.   *" at bounding box center [616, 270] width 533 height 35
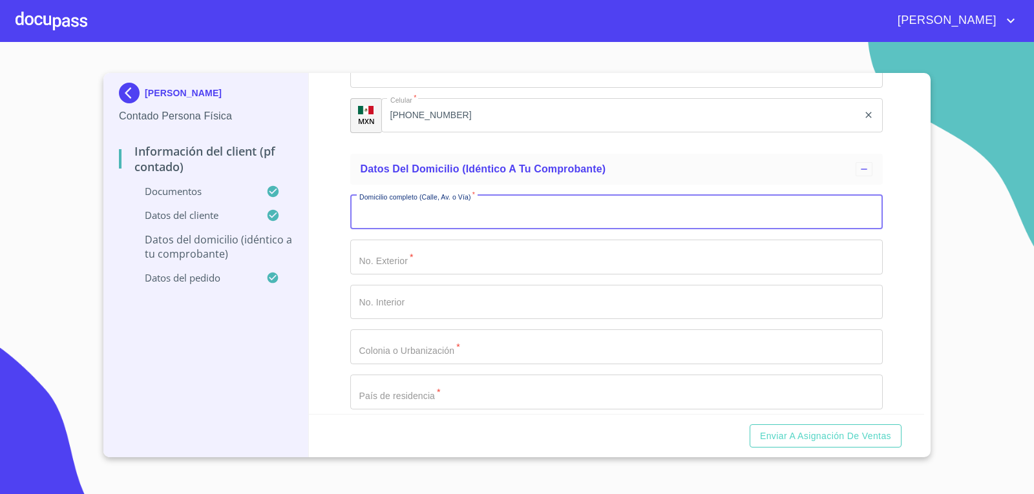
scroll to position [3036, 0]
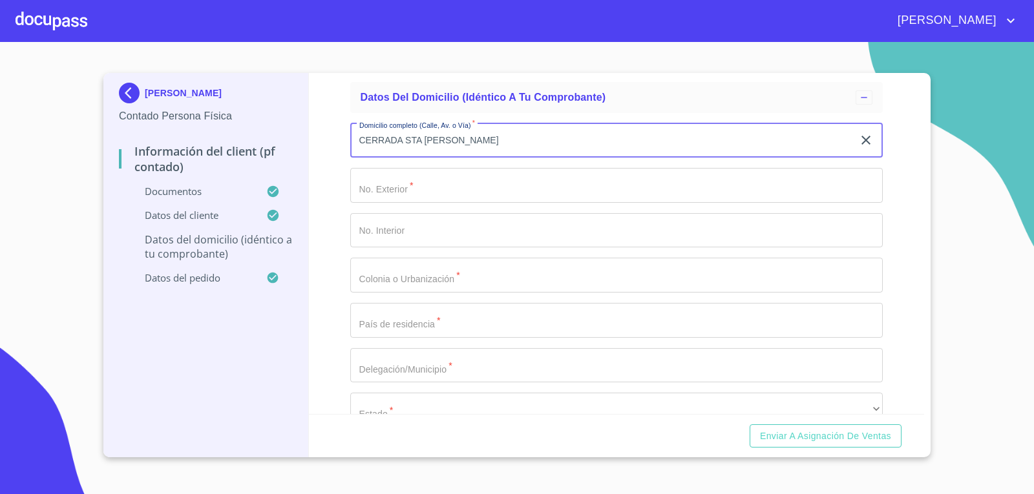
type input "CERRADA STA [PERSON_NAME]"
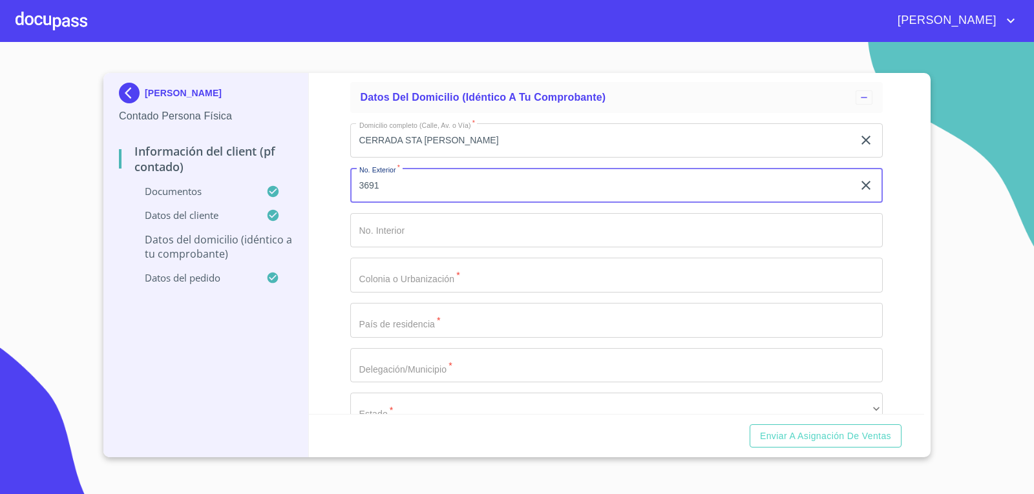
type input "3691"
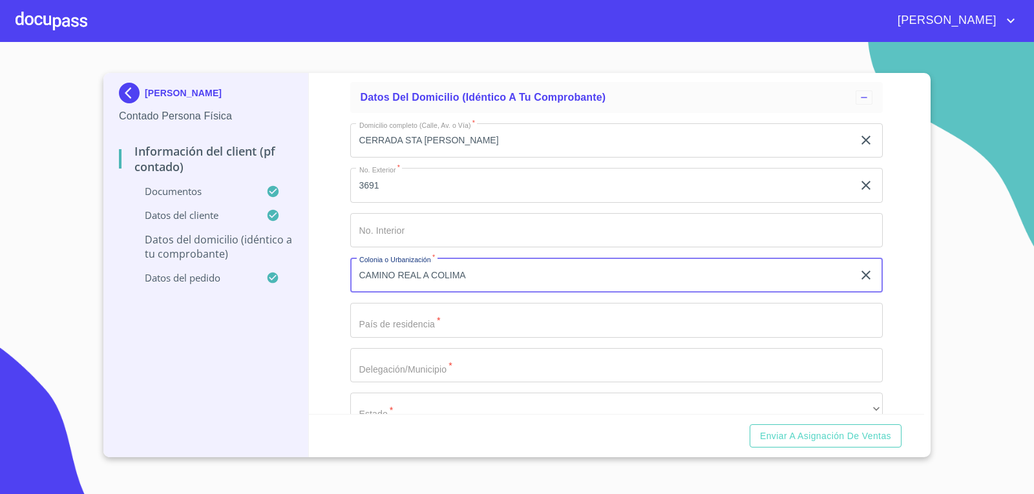
type input "CAMINO REAL A COLIMA"
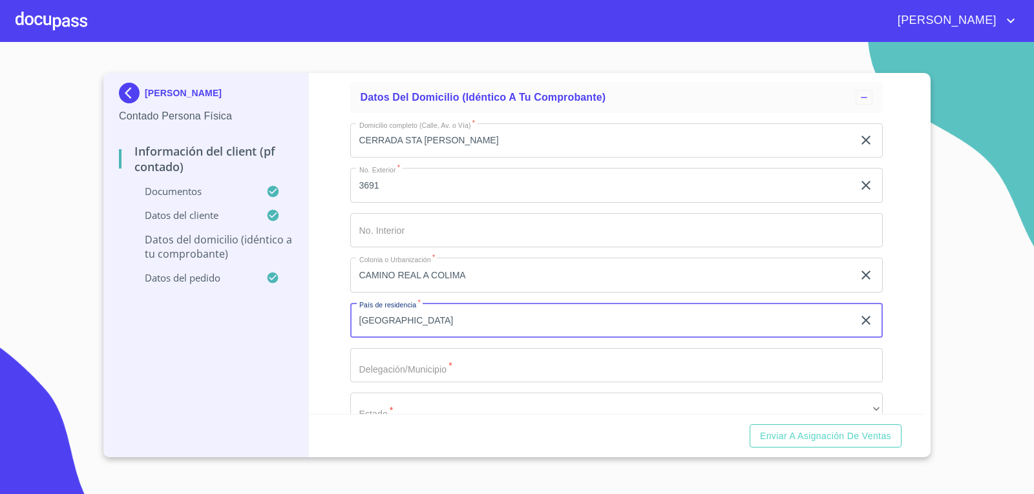
type input "[GEOGRAPHIC_DATA]"
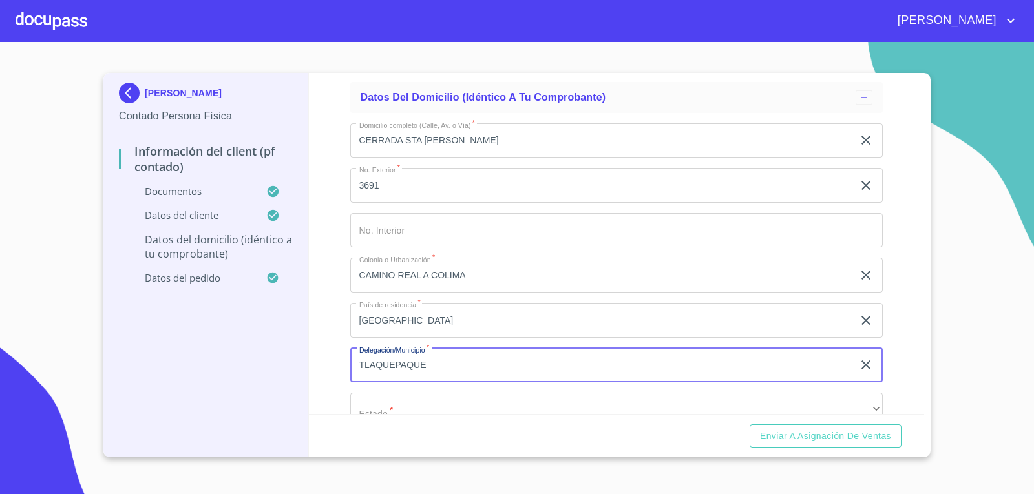
type input "TLAQUEPAQUE"
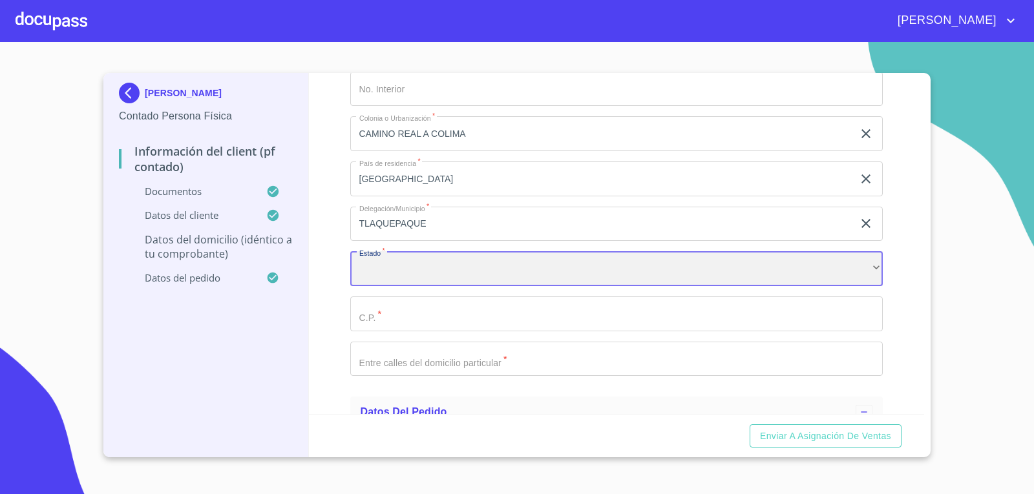
scroll to position [3179, 0]
click at [716, 260] on div "​" at bounding box center [616, 267] width 533 height 35
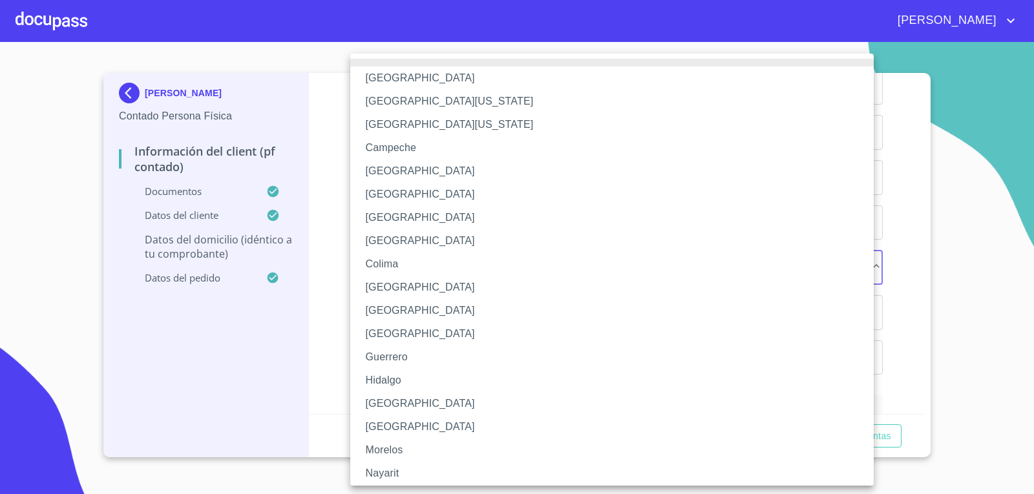
click at [421, 404] on li "[GEOGRAPHIC_DATA]" at bounding box center [616, 403] width 533 height 23
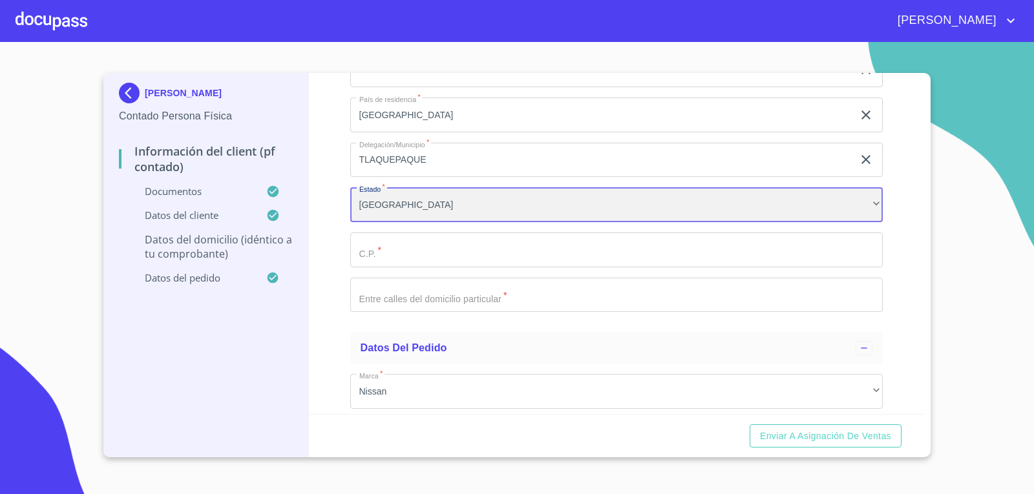
scroll to position [3243, 0]
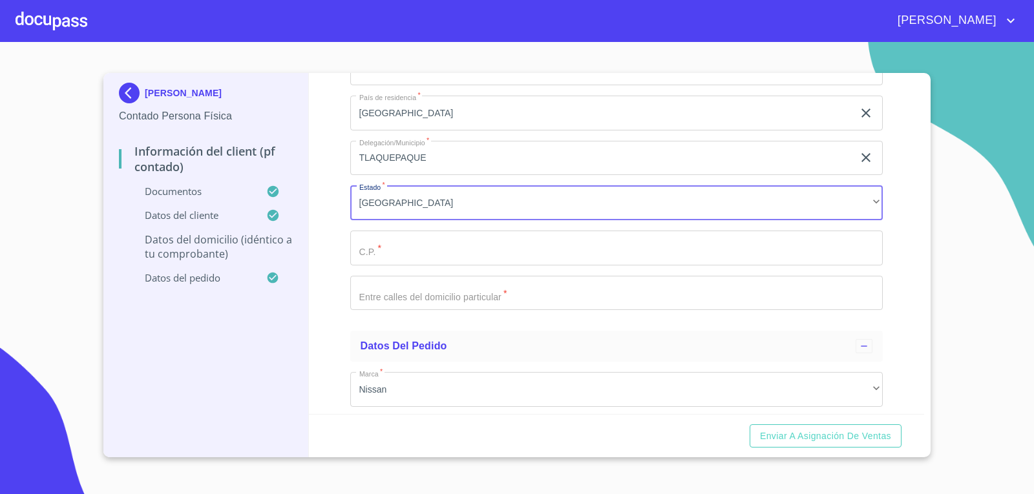
click at [492, 259] on input "Documento de identificación.   *" at bounding box center [616, 248] width 533 height 35
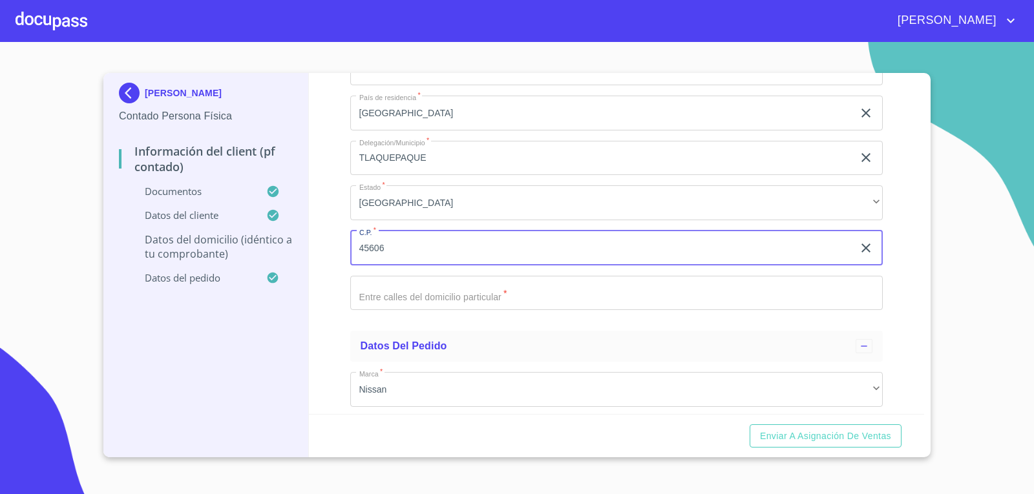
type input "45606"
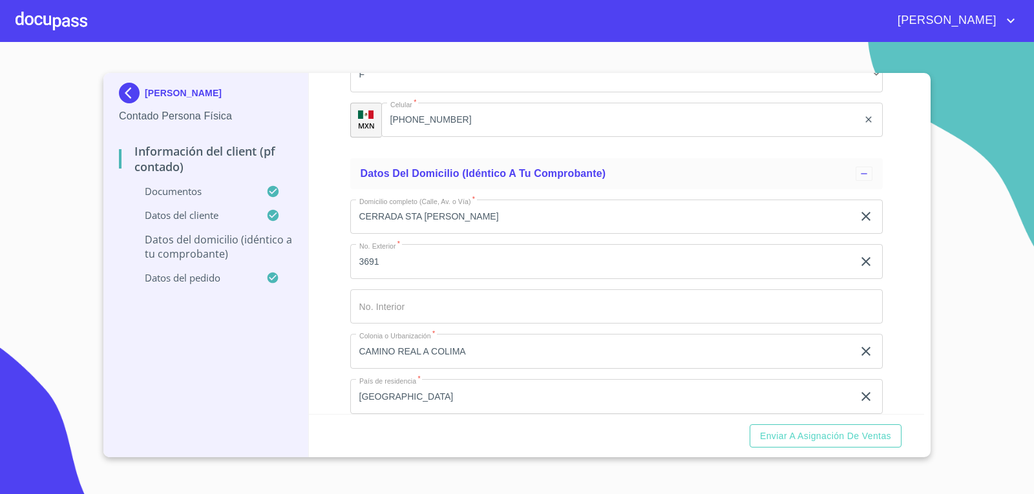
scroll to position [2975, 0]
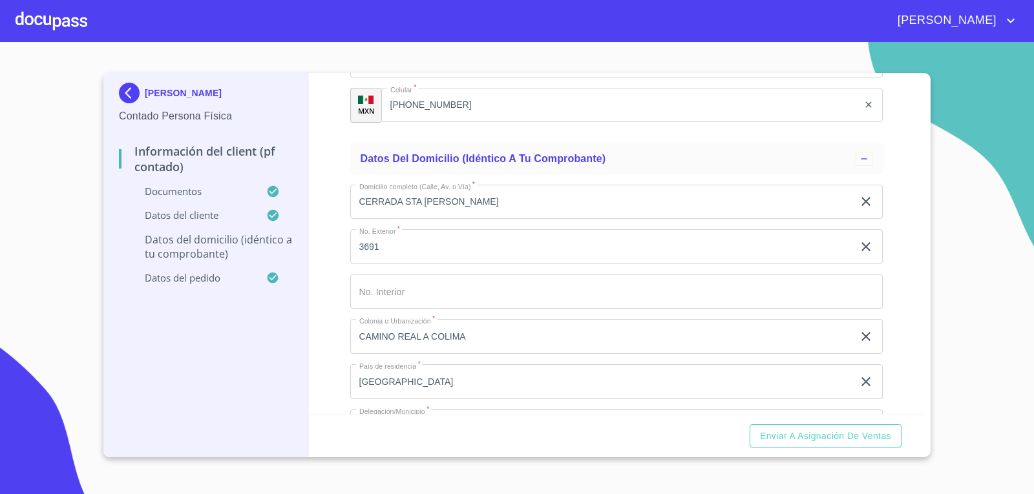
type input "CAMINO REAL DE COLIMA"
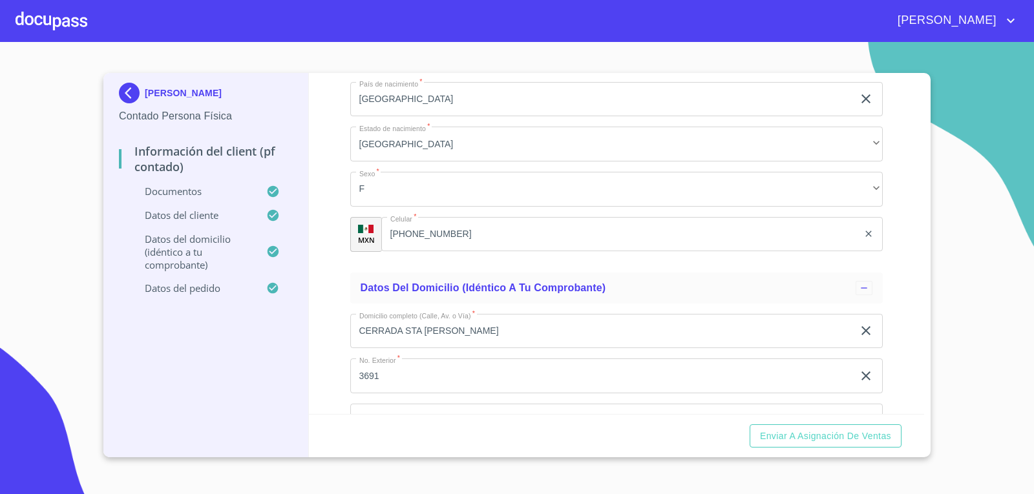
scroll to position [3039, 0]
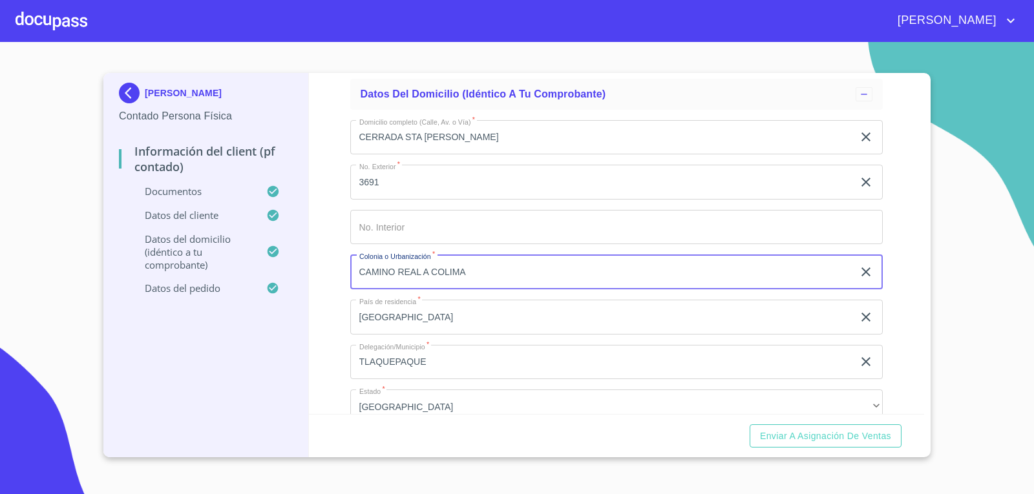
drag, startPoint x: 468, startPoint y: 275, endPoint x: 308, endPoint y: 266, distance: 159.8
click at [315, 266] on div "Información del Client (PF contado) Documentos Documento de identificación.   *…" at bounding box center [617, 243] width 616 height 341
type input "BALCONES DE [GEOGRAPHIC_DATA][PERSON_NAME]"
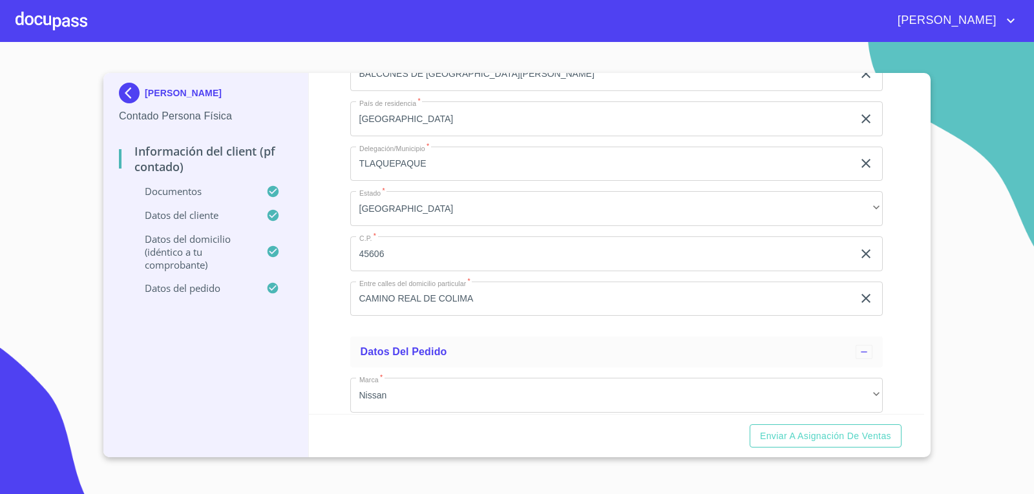
scroll to position [3431, 0]
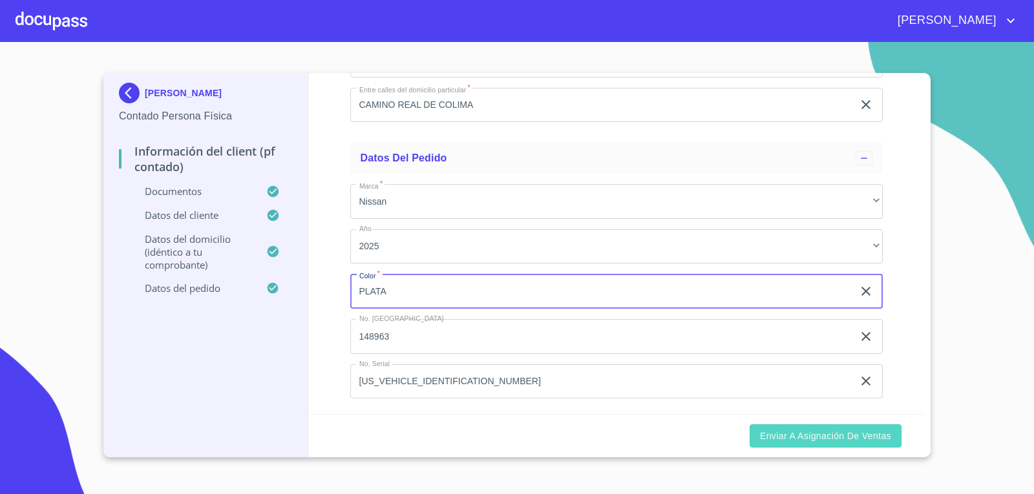
click at [798, 439] on span "Enviar a Asignación de Ventas" at bounding box center [825, 436] width 131 height 16
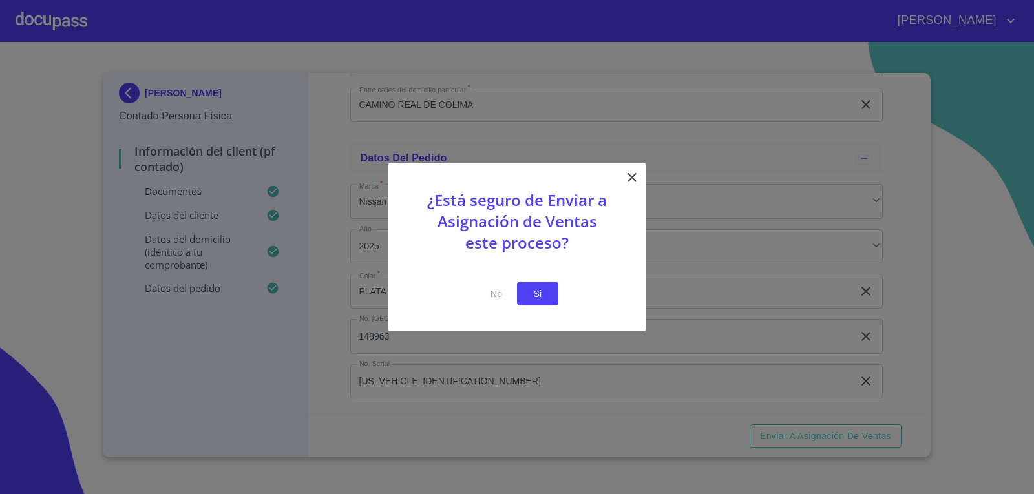
click at [543, 297] on span "Si" at bounding box center [537, 294] width 21 height 16
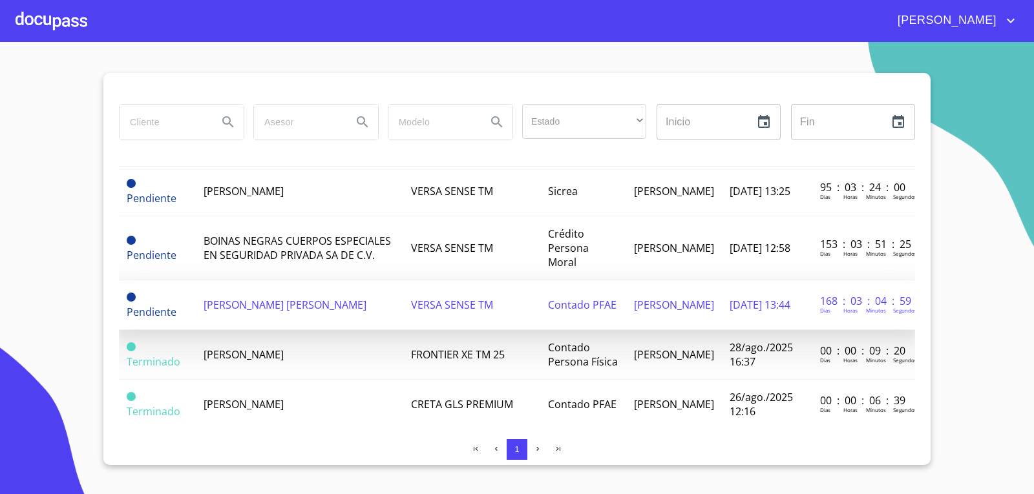
scroll to position [129, 0]
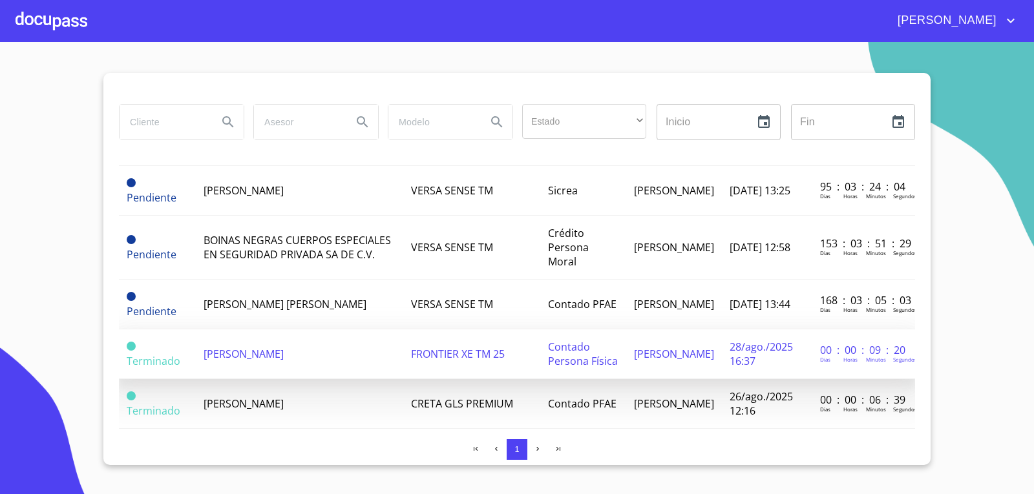
click at [284, 355] on span "[PERSON_NAME]" at bounding box center [243, 354] width 80 height 14
